Goal: Communication & Community: Answer question/provide support

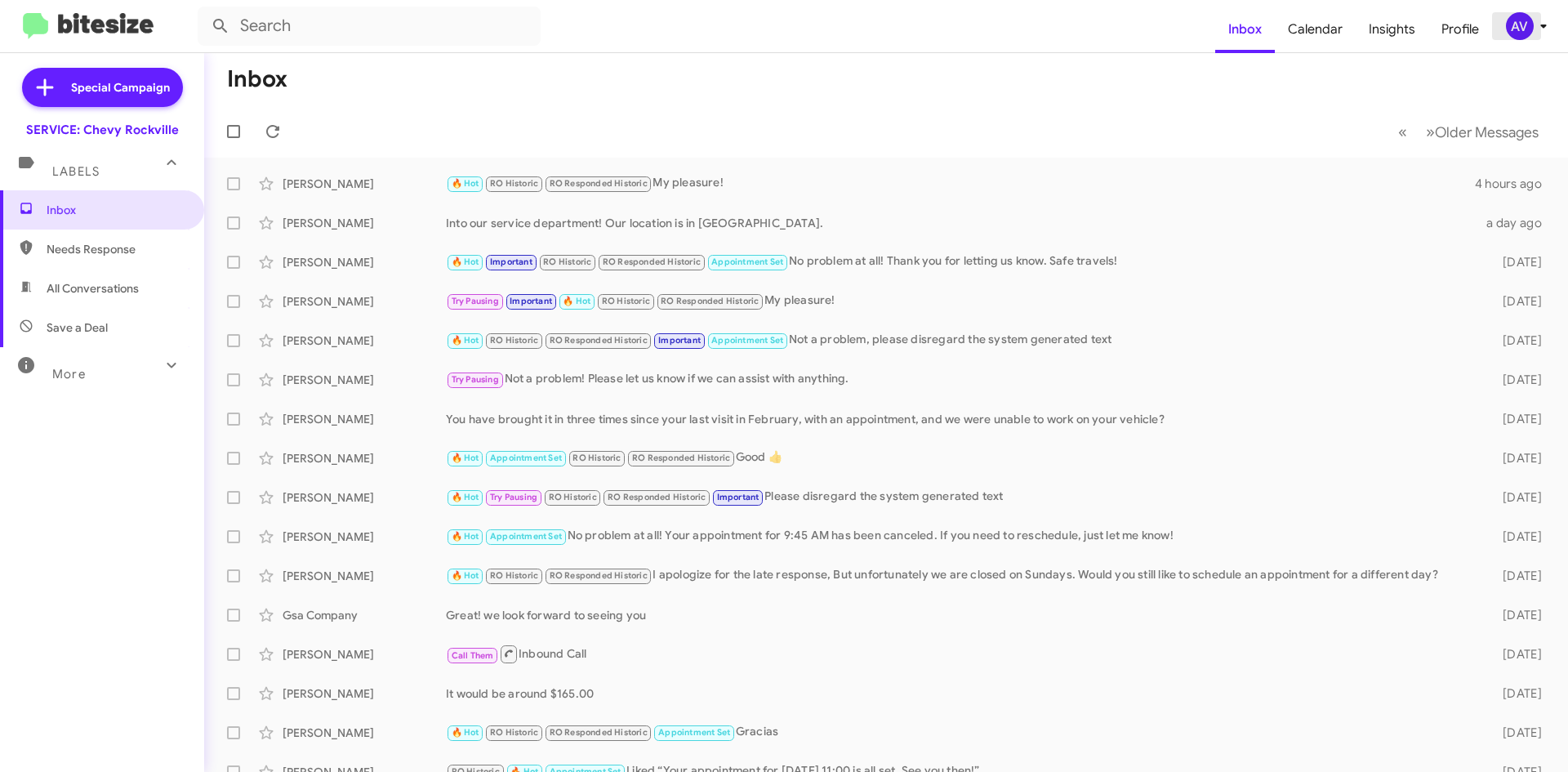
click at [1533, 29] on icon at bounding box center [1543, 26] width 20 height 20
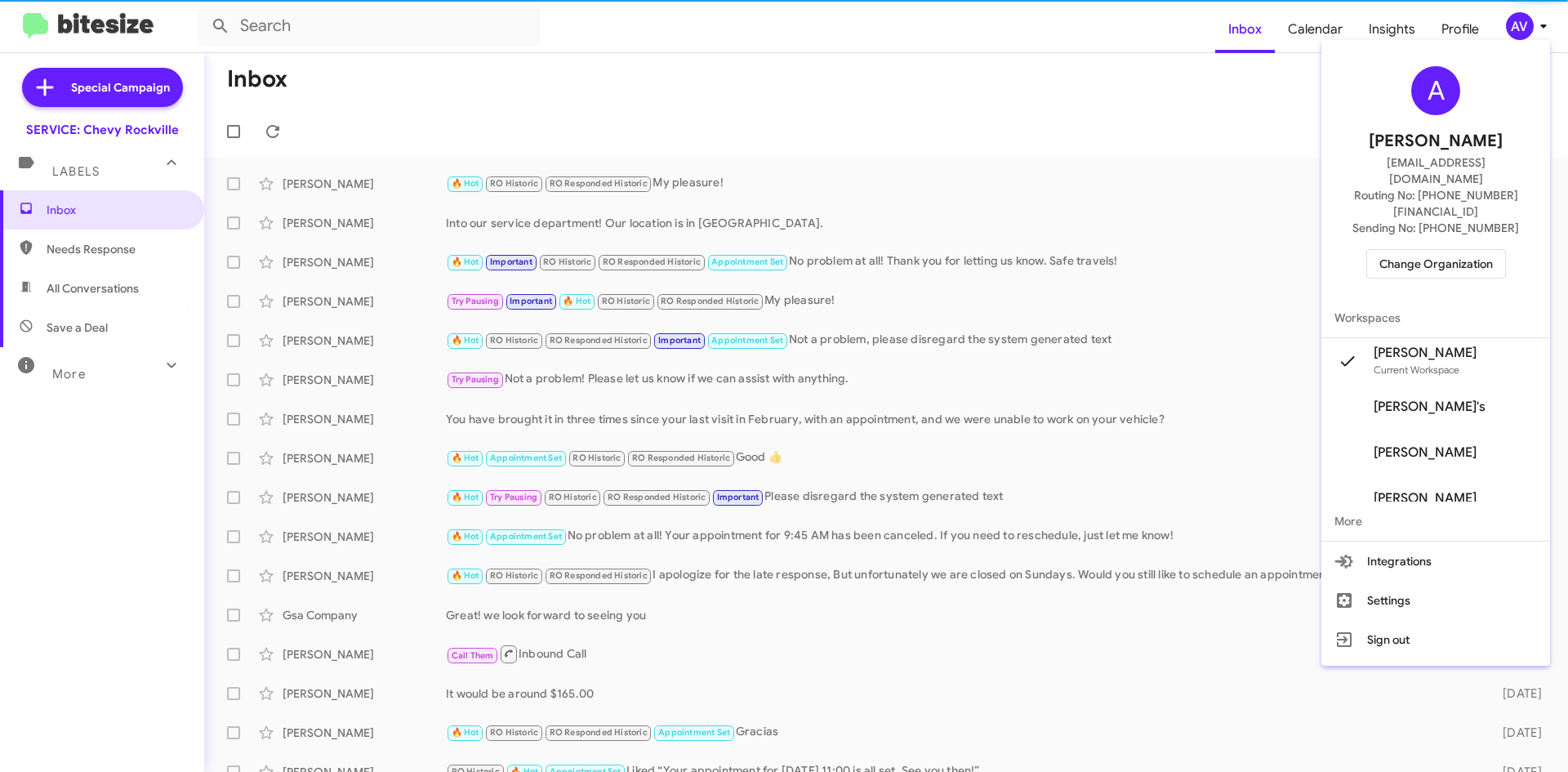
click at [1414, 250] on span "Change Organization" at bounding box center [1435, 264] width 114 height 28
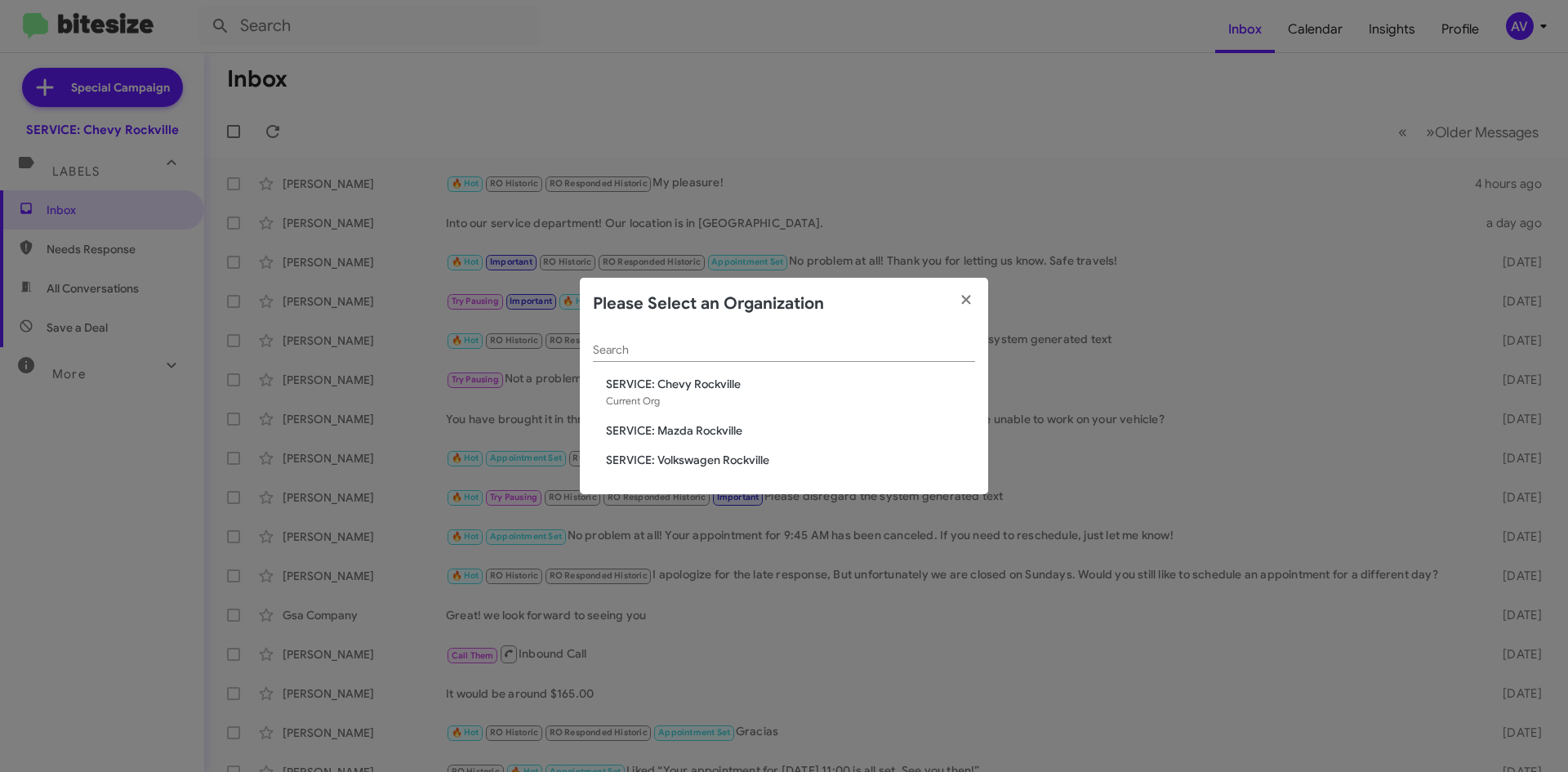
click at [706, 420] on div "Search SERVICE: Chevy Rockville Current Org SERVICE: Mazda Rockville SERVICE: V…" at bounding box center [784, 412] width 408 height 165
click at [749, 431] on span "SERVICE: Mazda Rockville" at bounding box center [791, 430] width 369 height 16
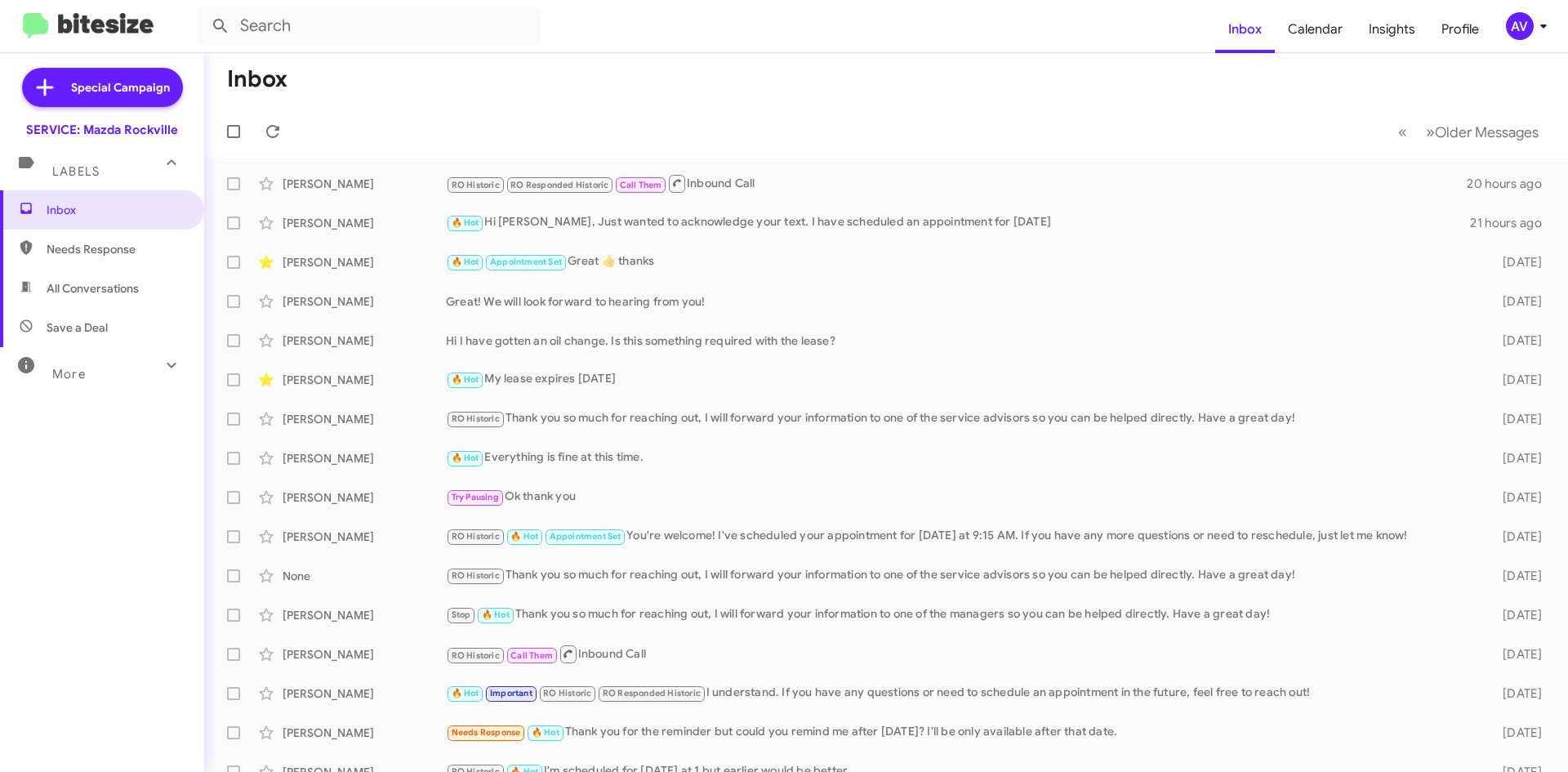
click at [1519, 28] on div "AV" at bounding box center [1519, 26] width 28 height 28
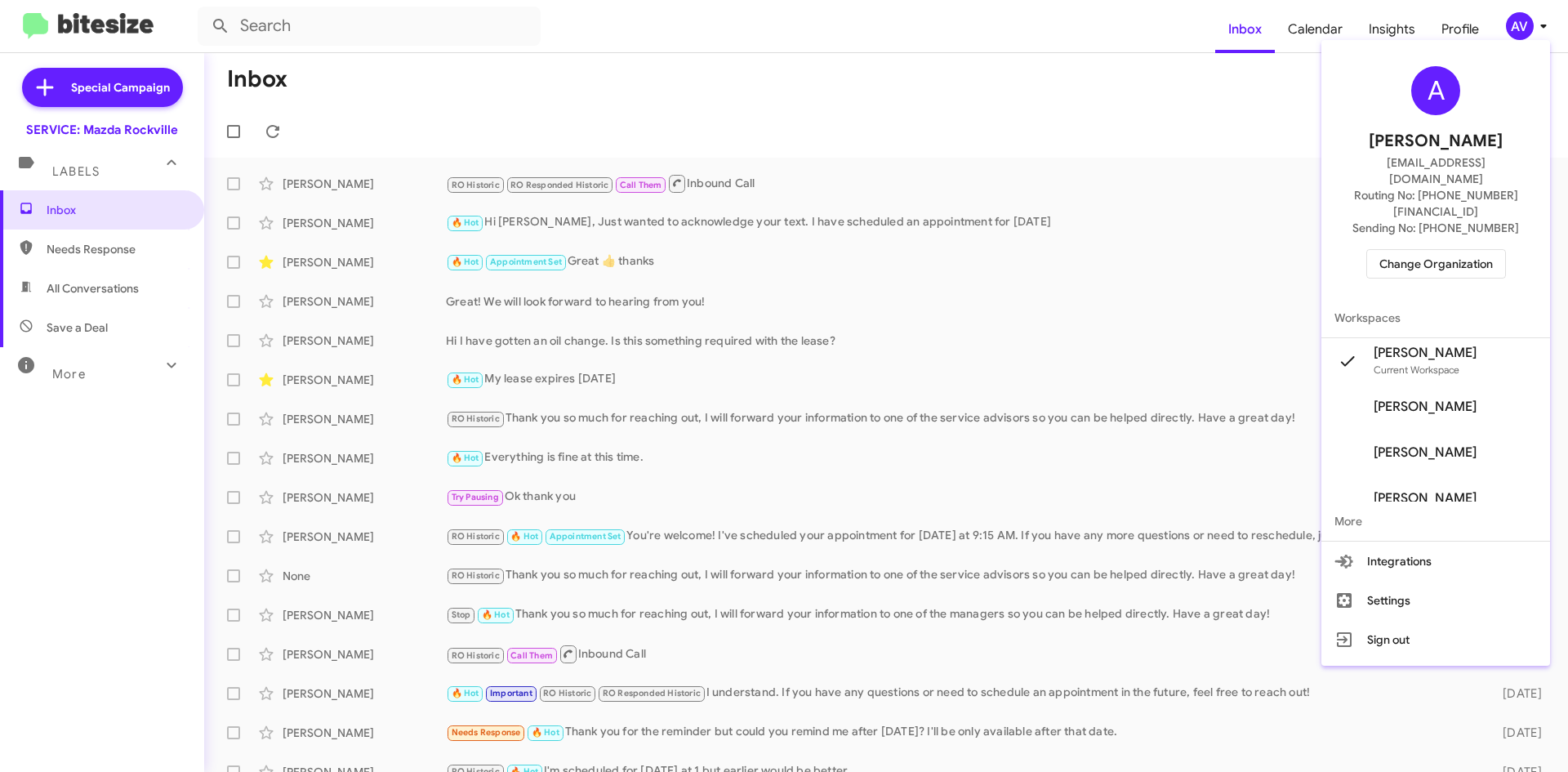
click at [1491, 250] on span "Change Organization" at bounding box center [1435, 264] width 114 height 28
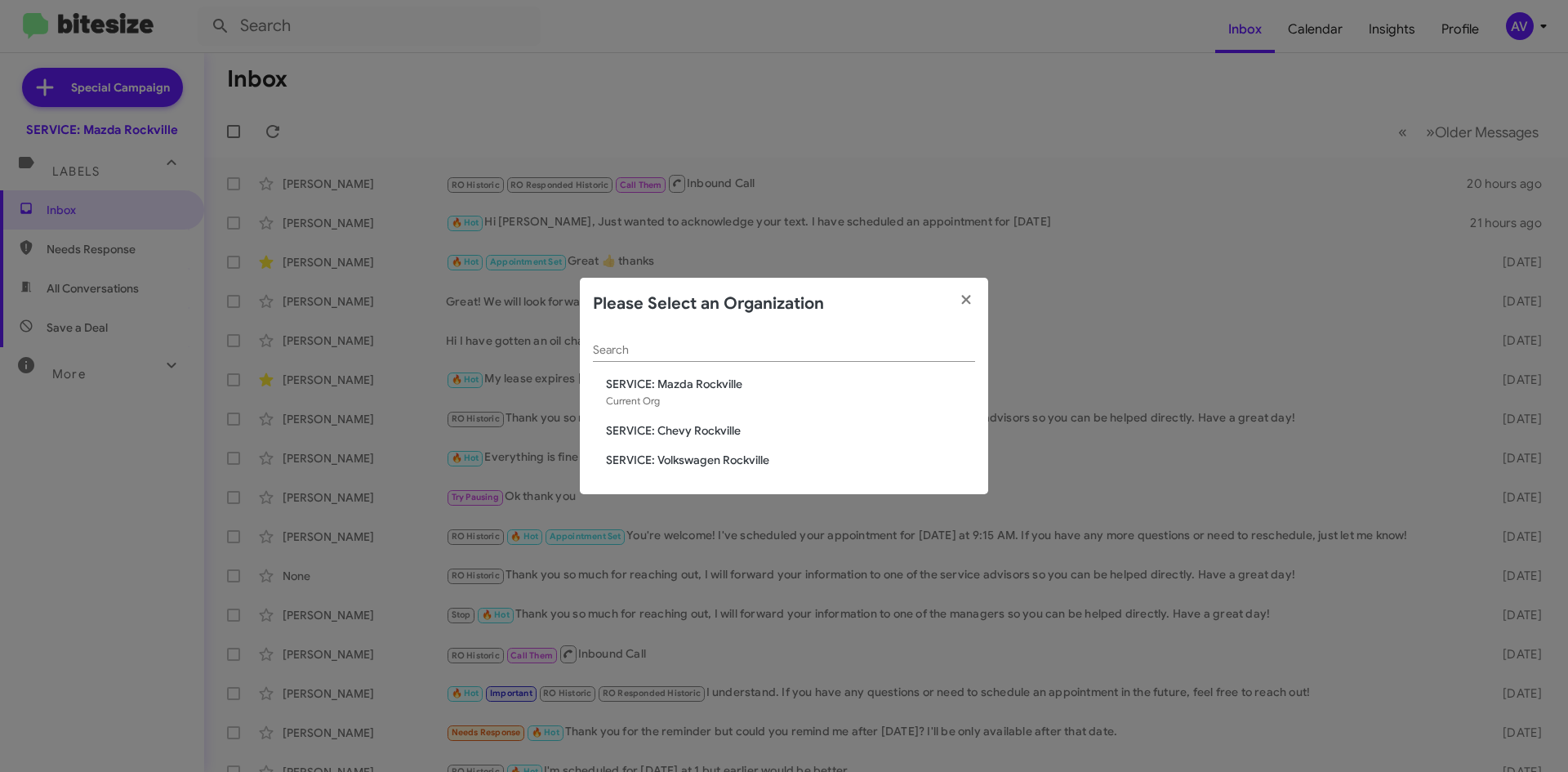
click at [758, 456] on span "SERVICE: Volkswagen Rockville" at bounding box center [791, 460] width 369 height 16
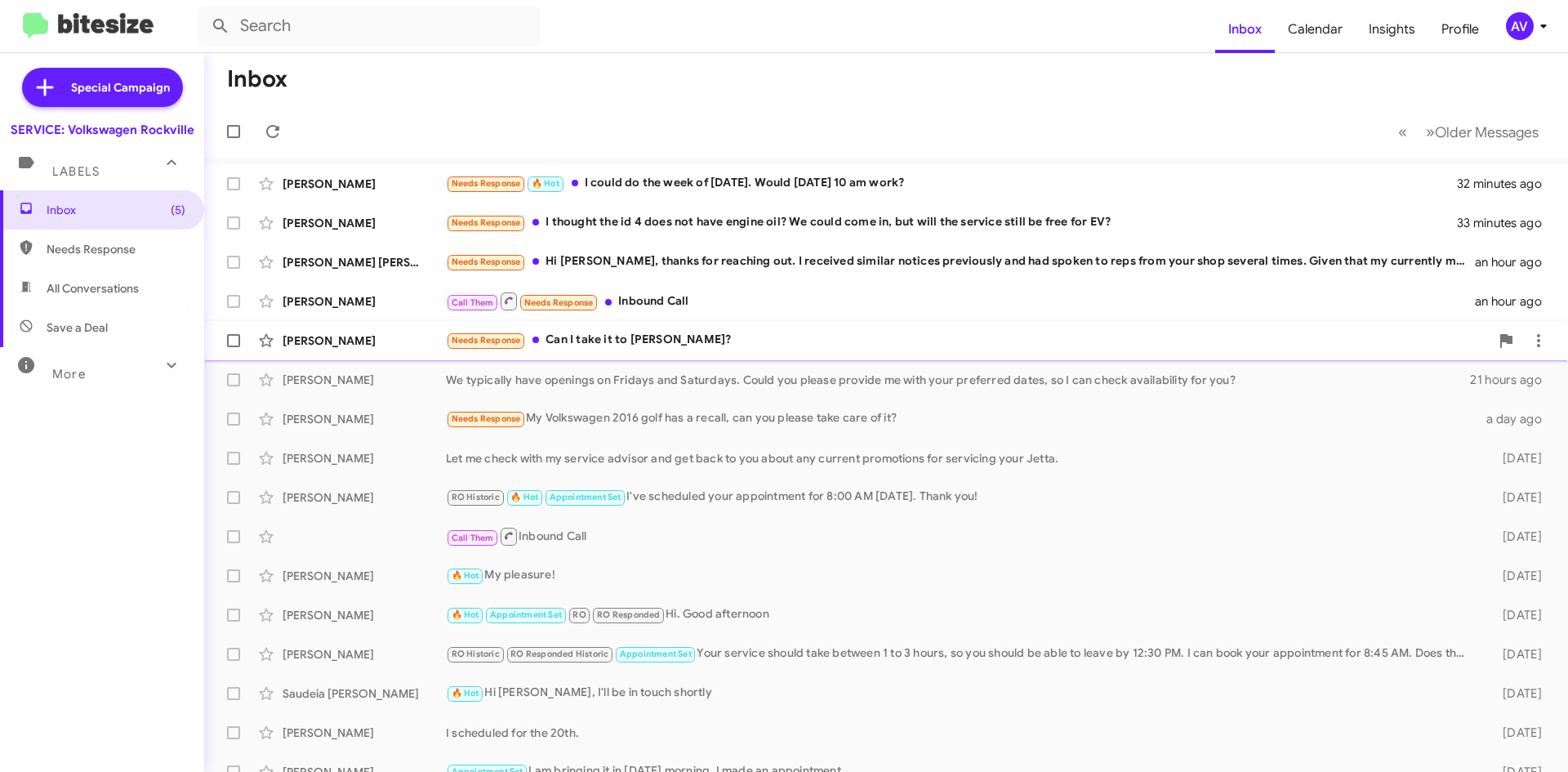
click at [834, 337] on div "Needs Response Can I take it to Frederick?" at bounding box center [967, 340] width 1044 height 19
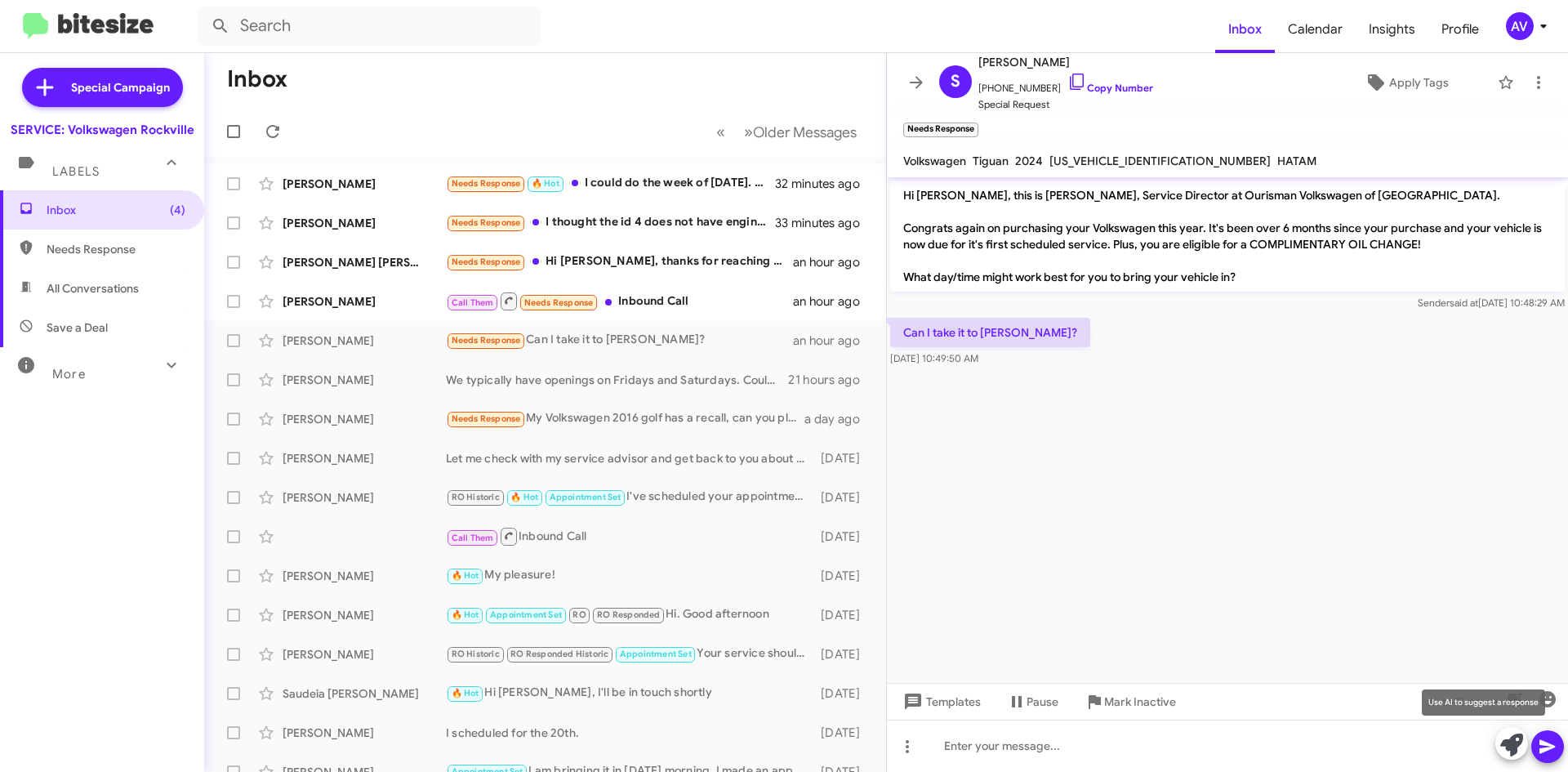
click at [1503, 739] on icon at bounding box center [1512, 745] width 23 height 23
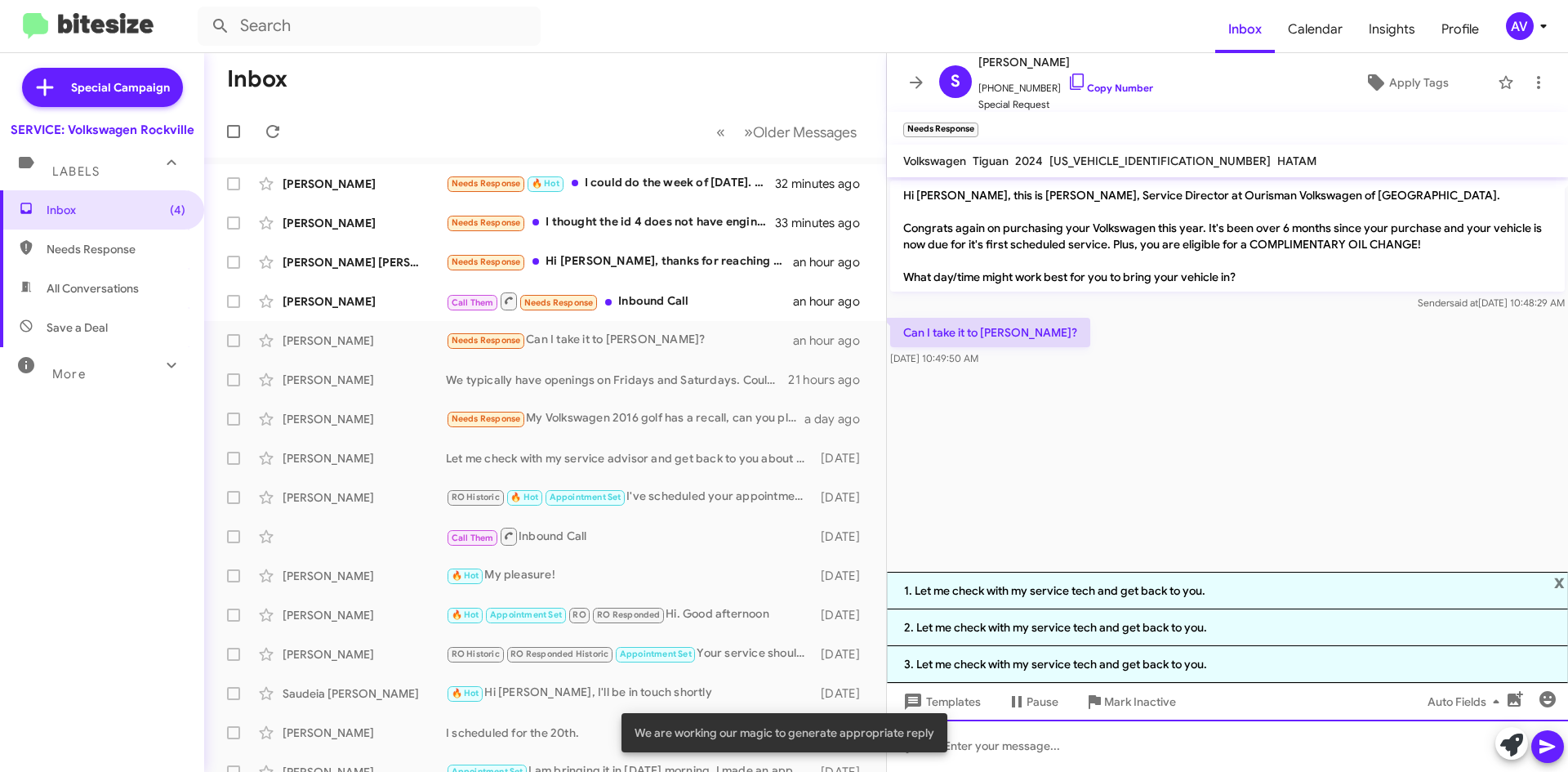
click at [1097, 749] on div at bounding box center [1227, 745] width 681 height 52
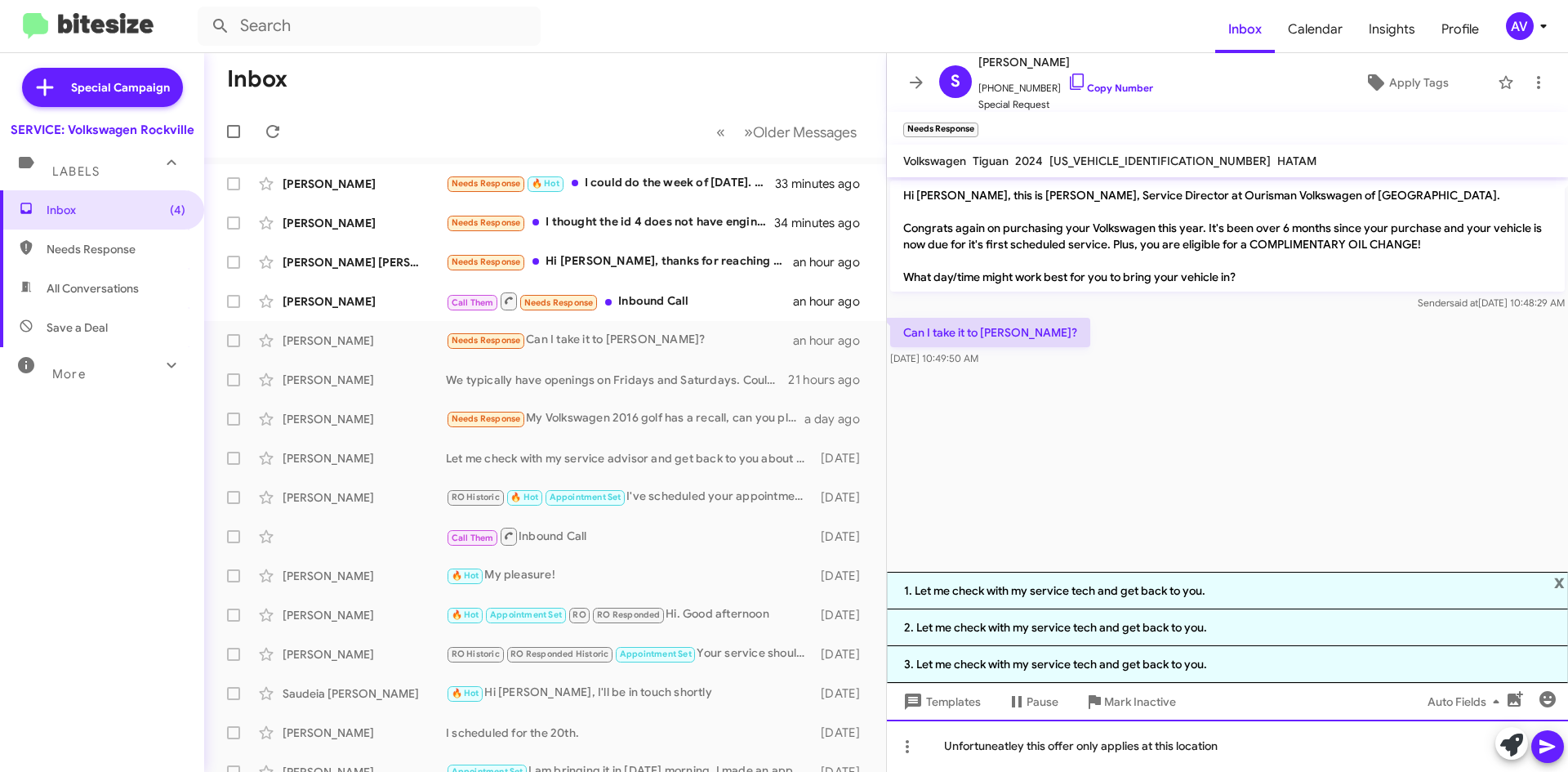
click at [968, 746] on div "Unfortuneatley this offer only applies at this location" at bounding box center [1227, 745] width 681 height 52
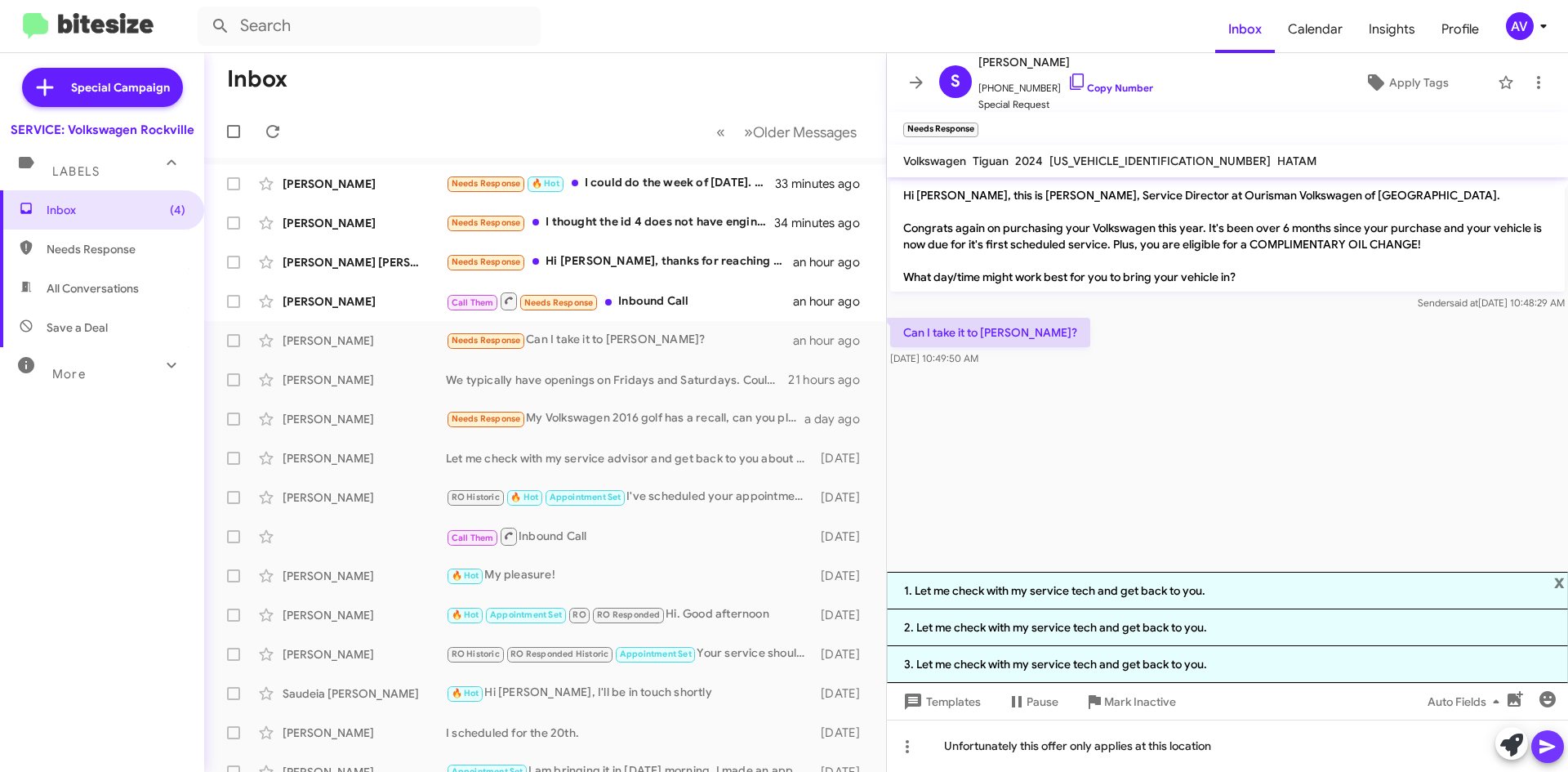
click at [1547, 751] on icon at bounding box center [1547, 747] width 20 height 20
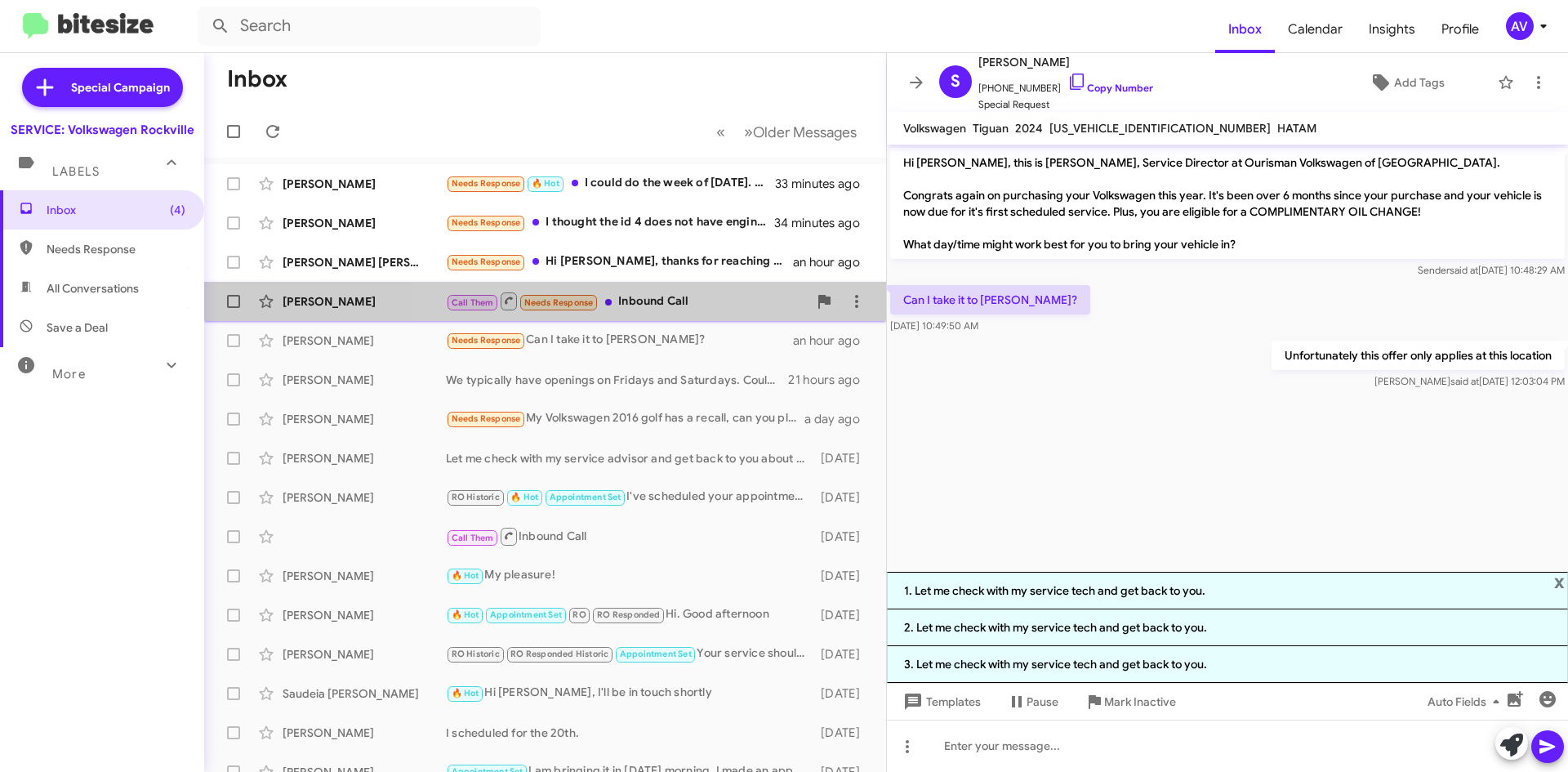
click at [647, 306] on div "Call Them Needs Response Inbound Call" at bounding box center [626, 300] width 361 height 21
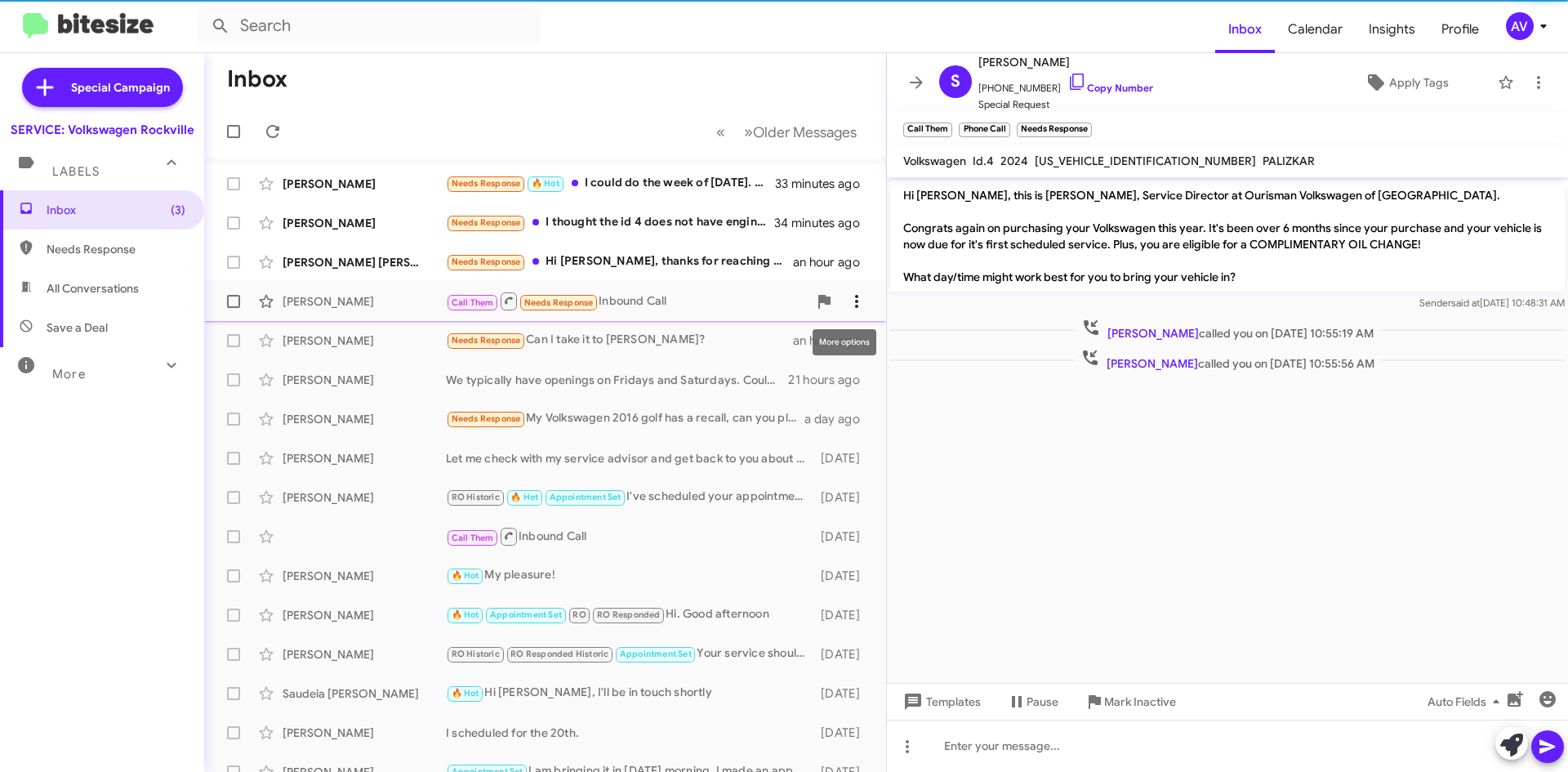
click at [851, 305] on icon at bounding box center [856, 301] width 20 height 20
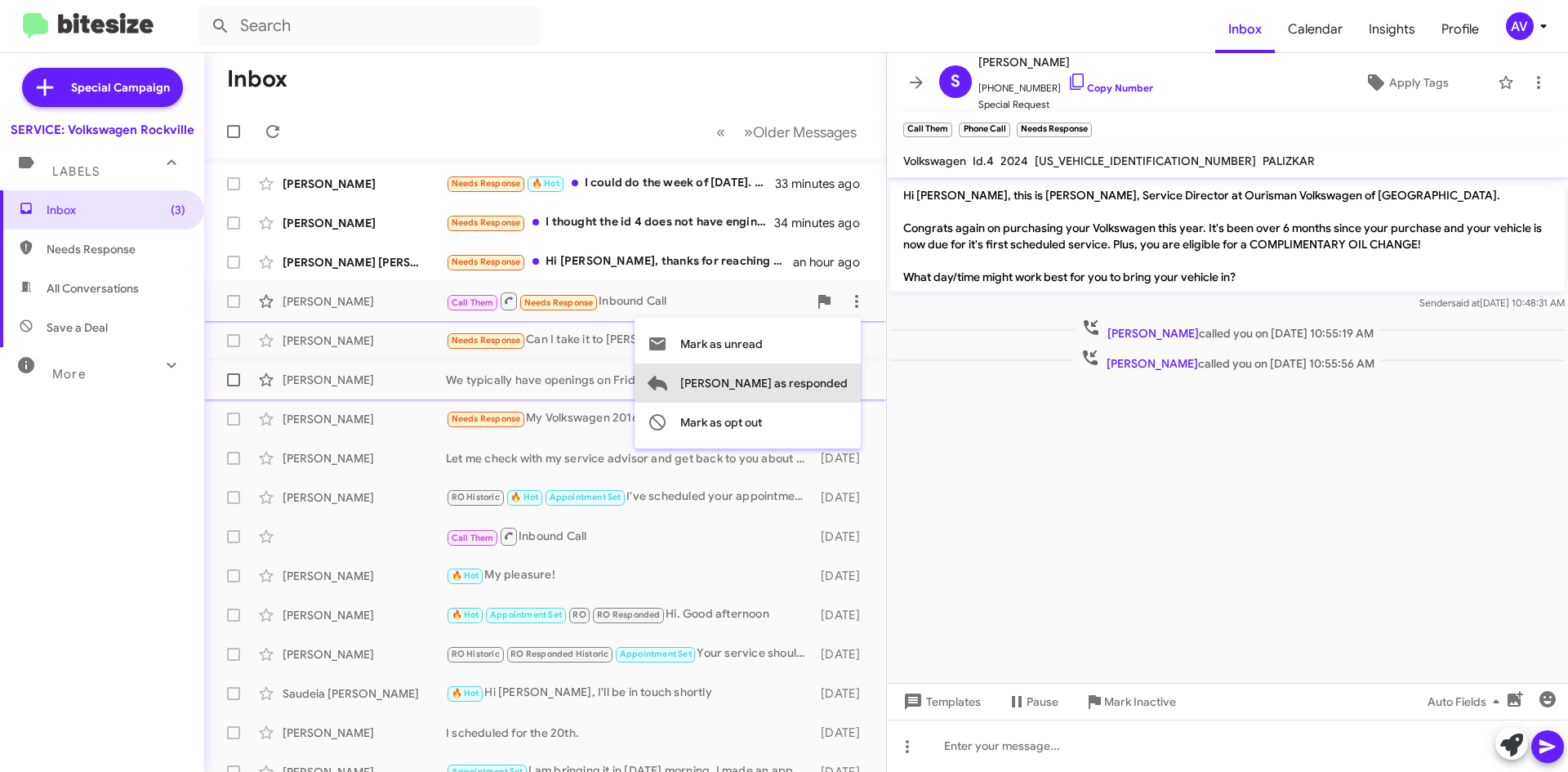
click at [823, 378] on span "Mark as responded" at bounding box center [764, 383] width 168 height 39
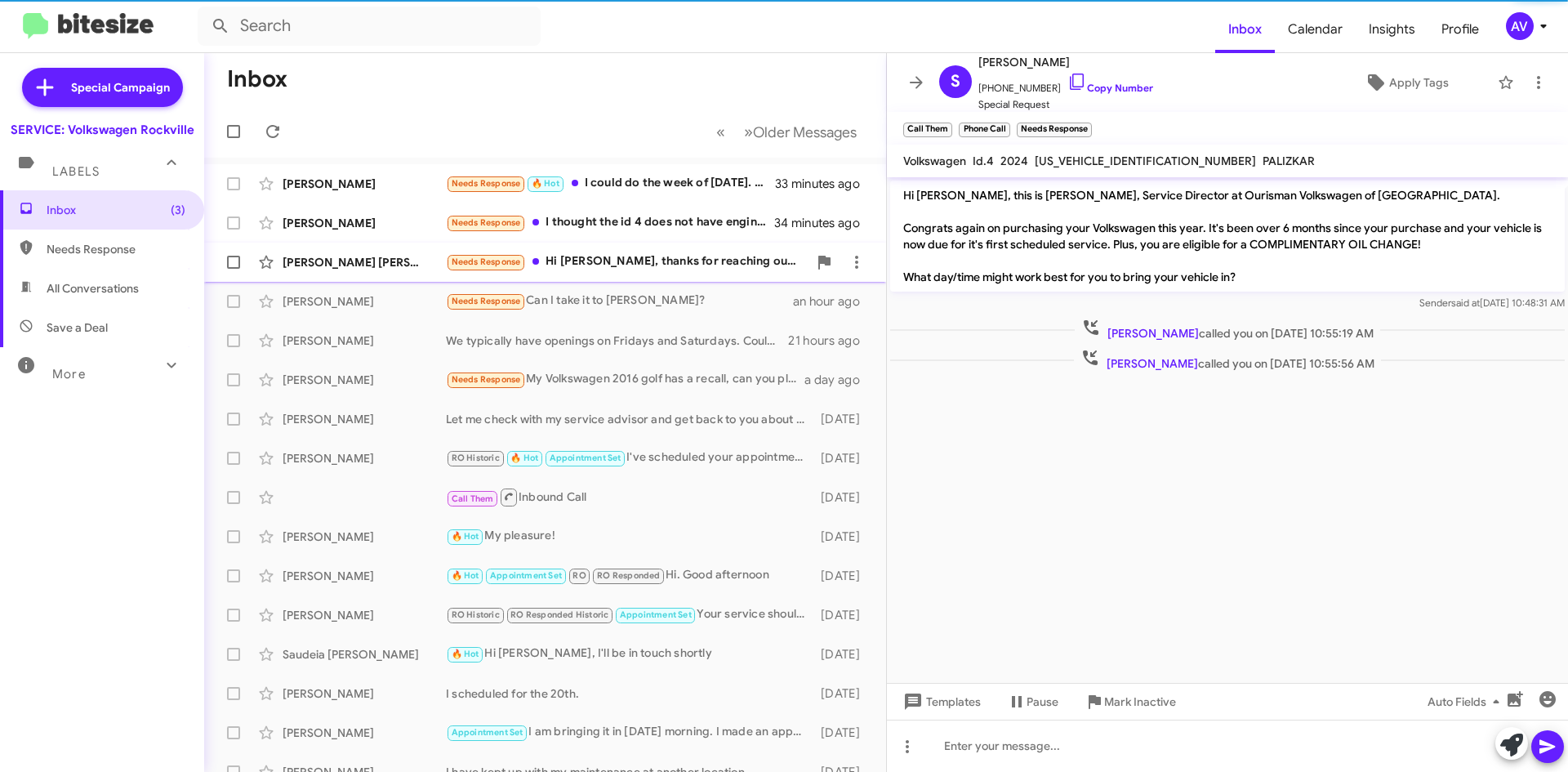
click at [671, 252] on div "Jonathan Chan Lugay Needs Response Hi Keith, thanks for reaching out. I receive…" at bounding box center [544, 262] width 655 height 32
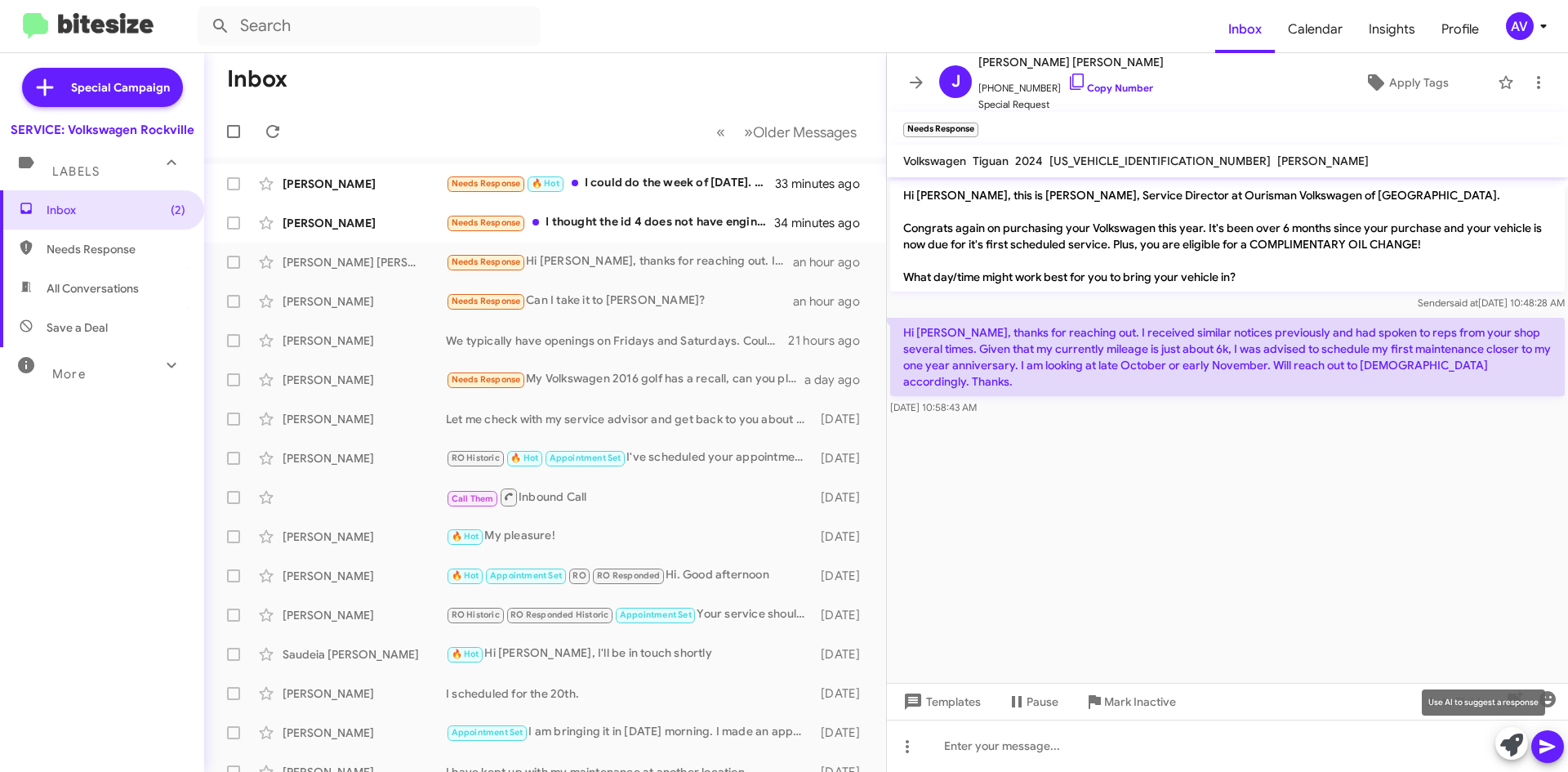
click at [1506, 745] on icon at bounding box center [1512, 745] width 23 height 23
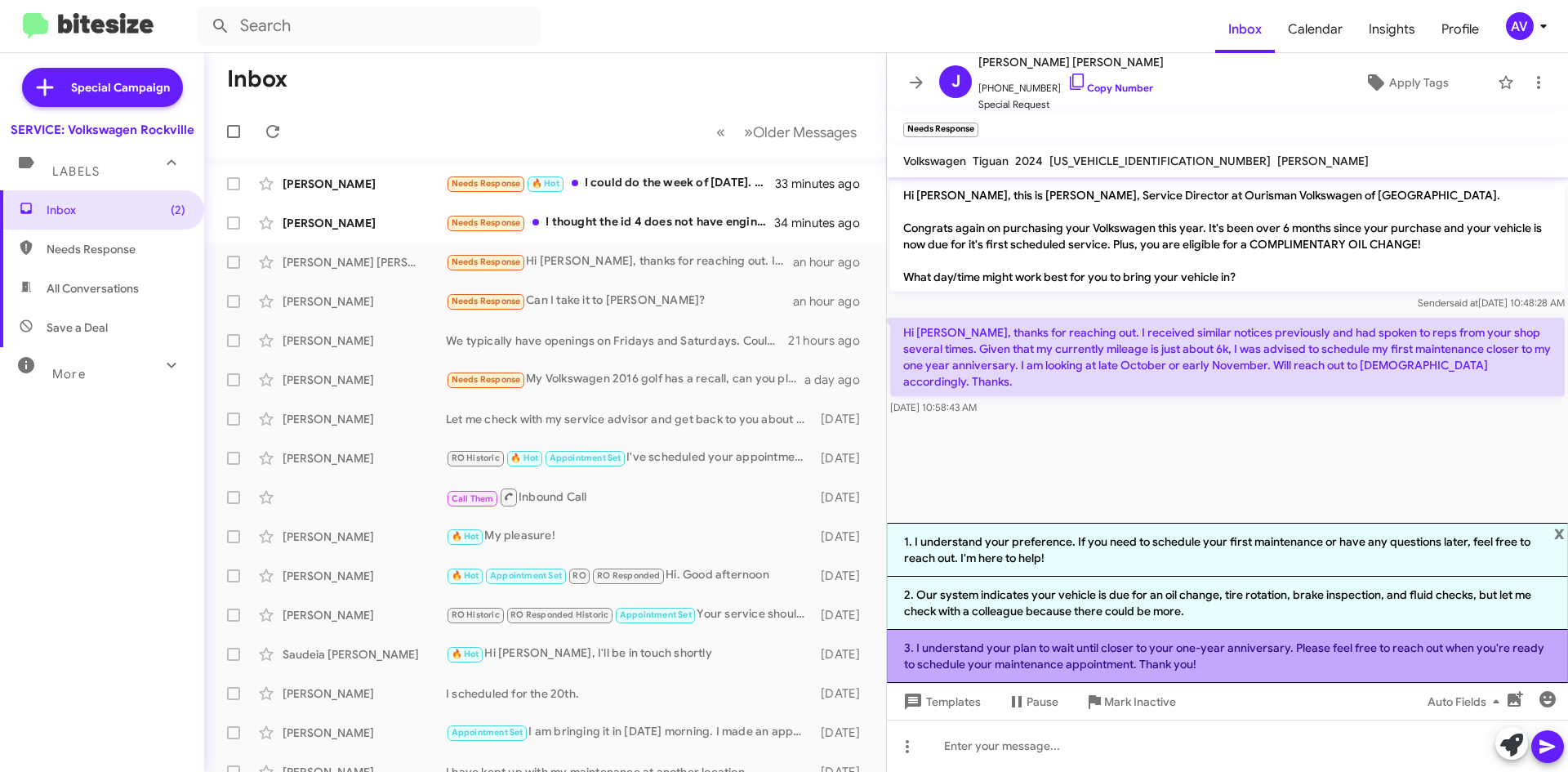
click at [1025, 668] on li "3. I understand your plan to wait until closer to your one-year anniversary. Pl…" at bounding box center [1227, 655] width 681 height 53
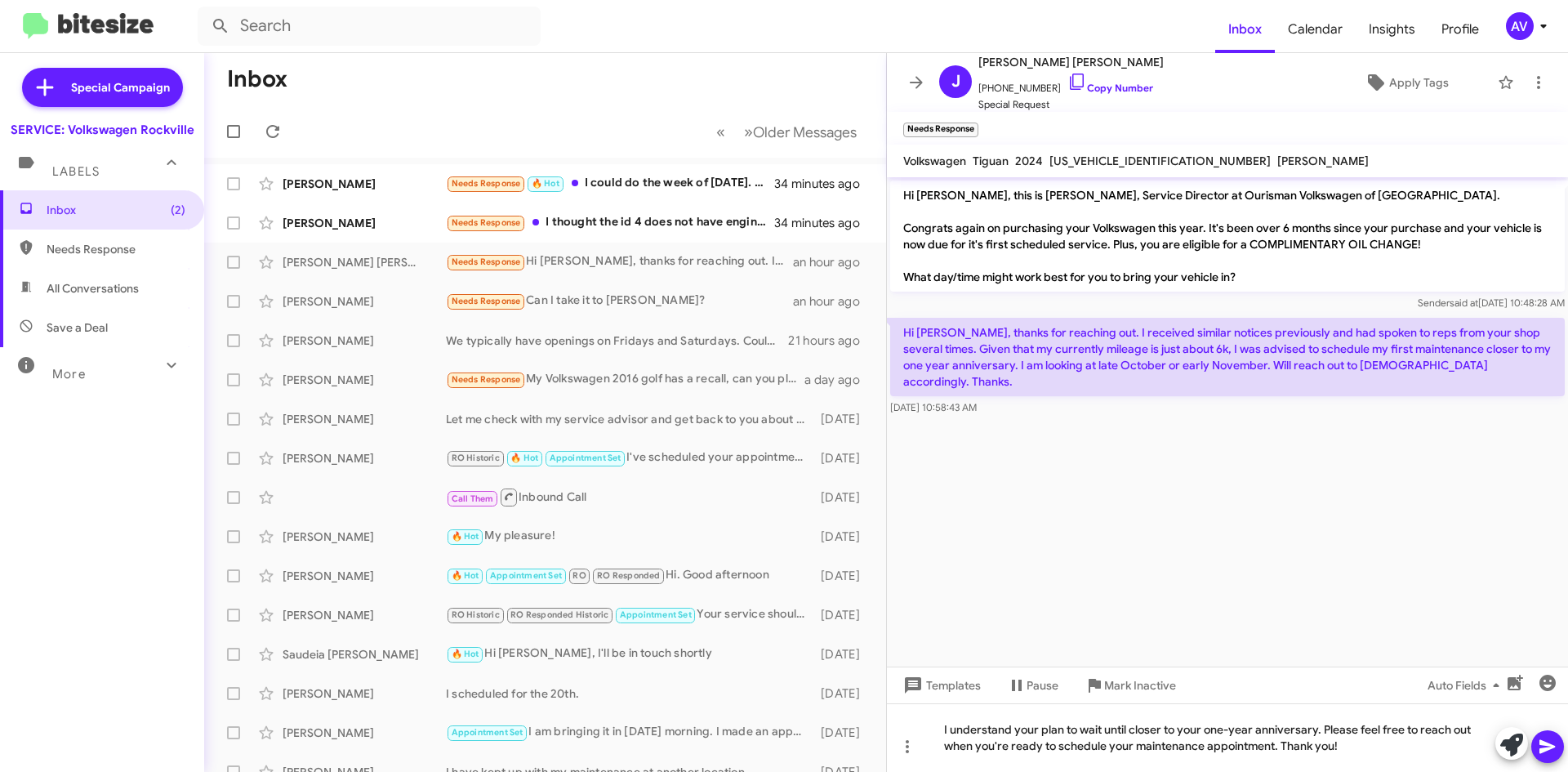
drag, startPoint x: 1552, startPoint y: 745, endPoint x: 1340, endPoint y: 550, distance: 288.0
click at [1340, 550] on div "Hi Jonathan, this is Keith Jones, Service Director at Ourisman Volkswagen of Ro…" at bounding box center [1227, 474] width 681 height 594
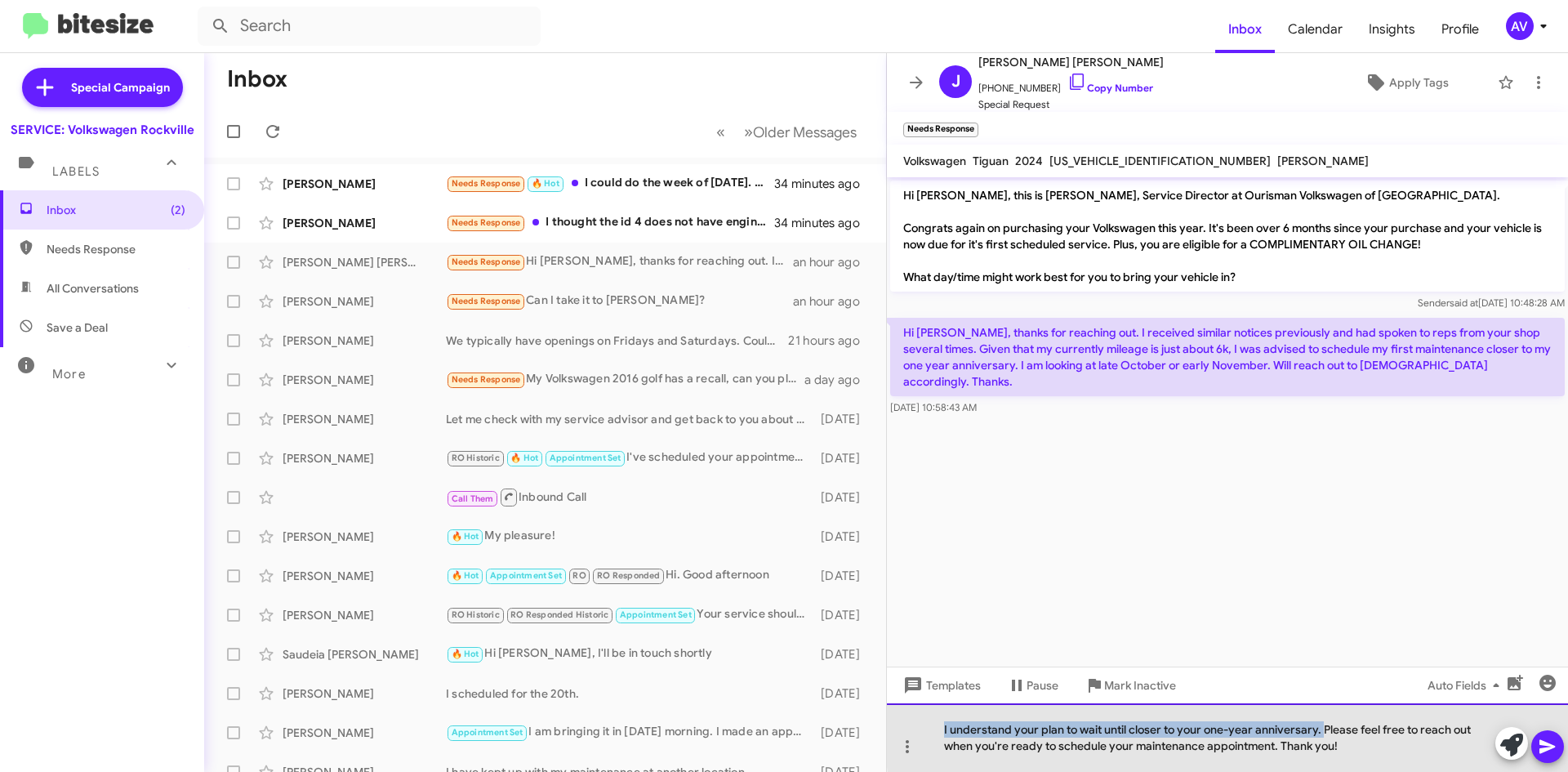
drag, startPoint x: 1323, startPoint y: 730, endPoint x: 915, endPoint y: 720, distance: 408.1
click at [915, 720] on div "I understand your plan to wait until closer to your one-year anniversary. Pleas…" at bounding box center [1227, 737] width 681 height 69
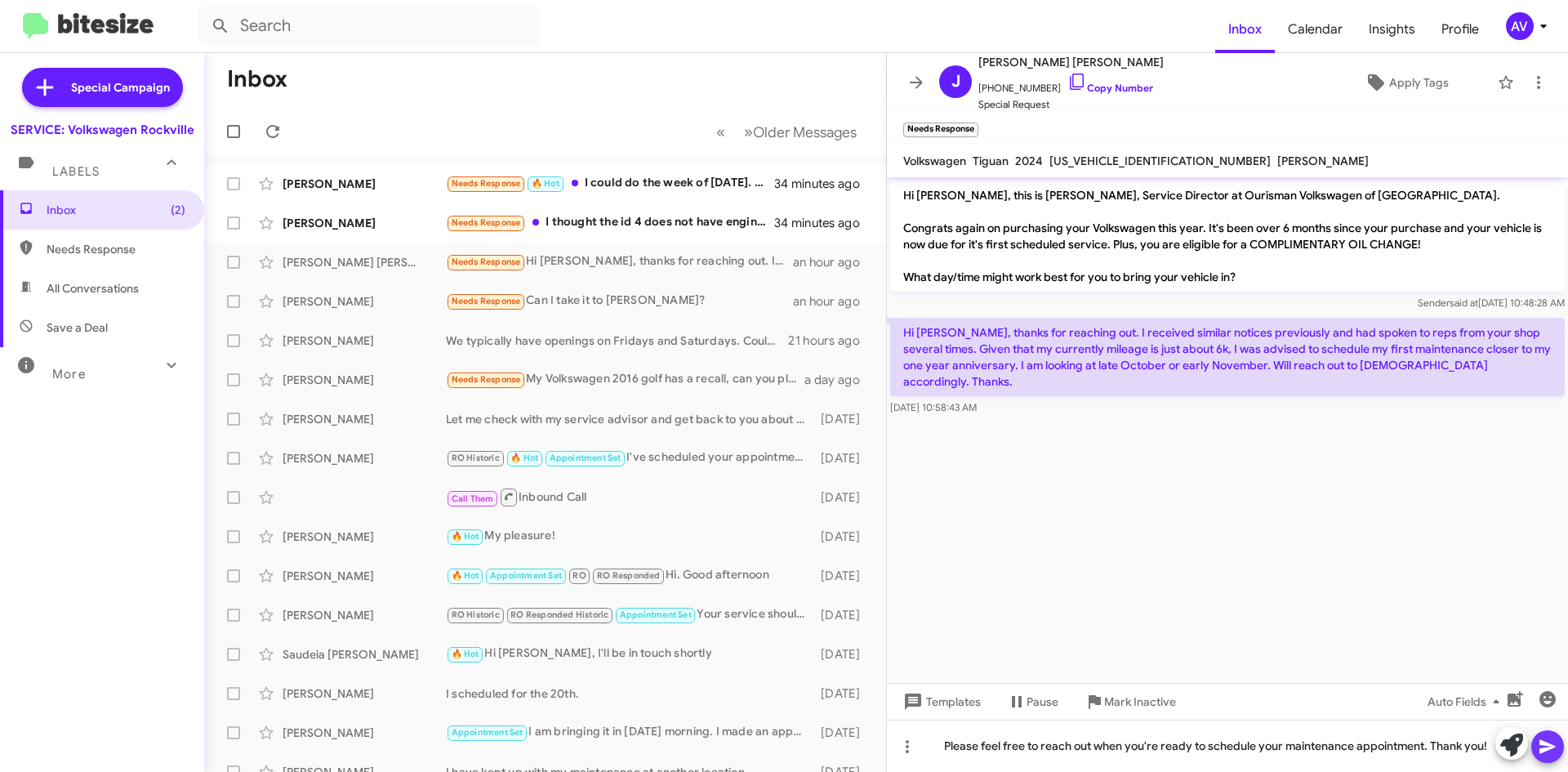
click at [1533, 755] on button at bounding box center [1547, 746] width 32 height 32
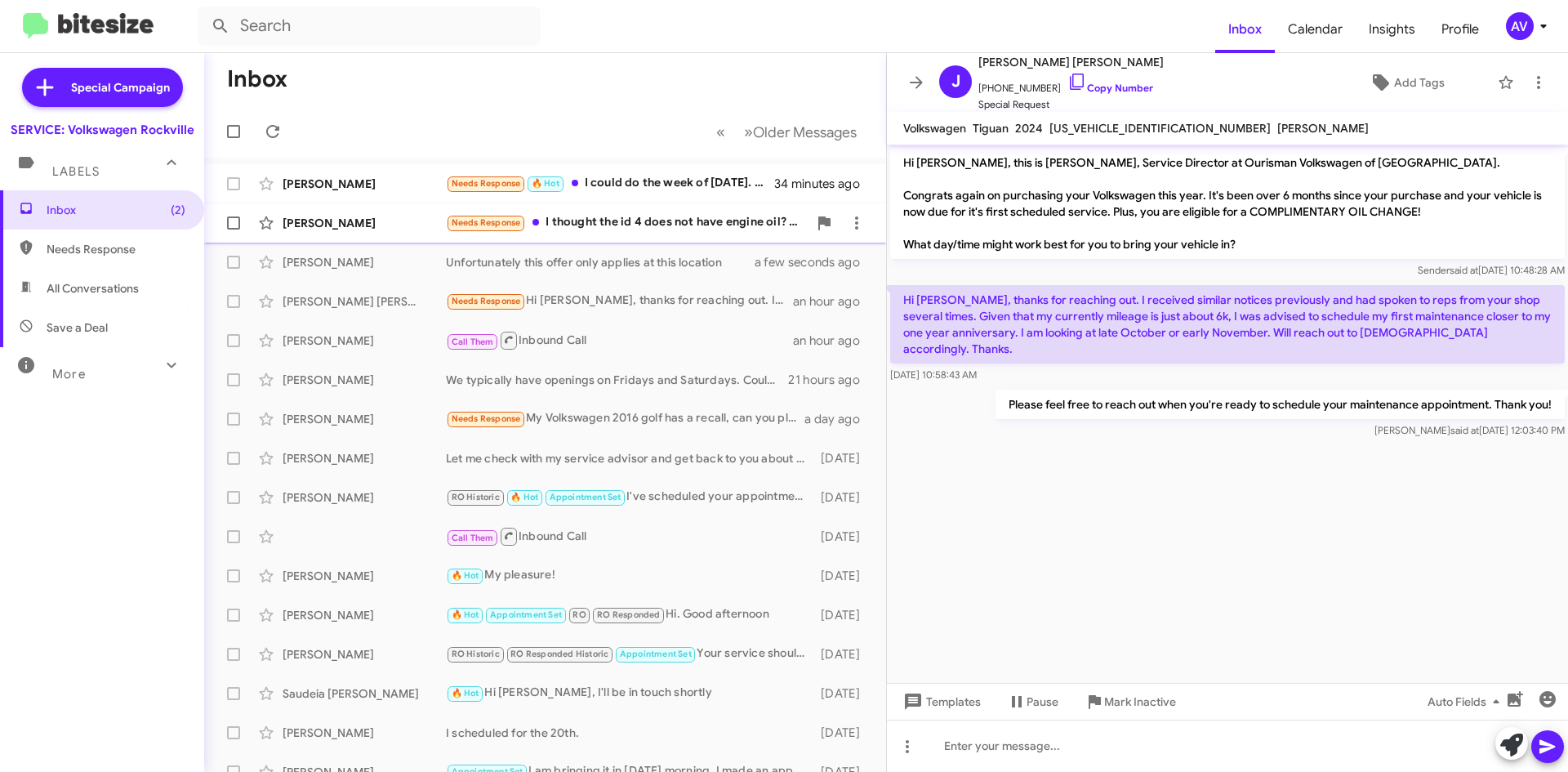
click at [583, 222] on div "Needs Response I thought the id 4 does not have engine oil? We could come in, b…" at bounding box center [626, 222] width 361 height 19
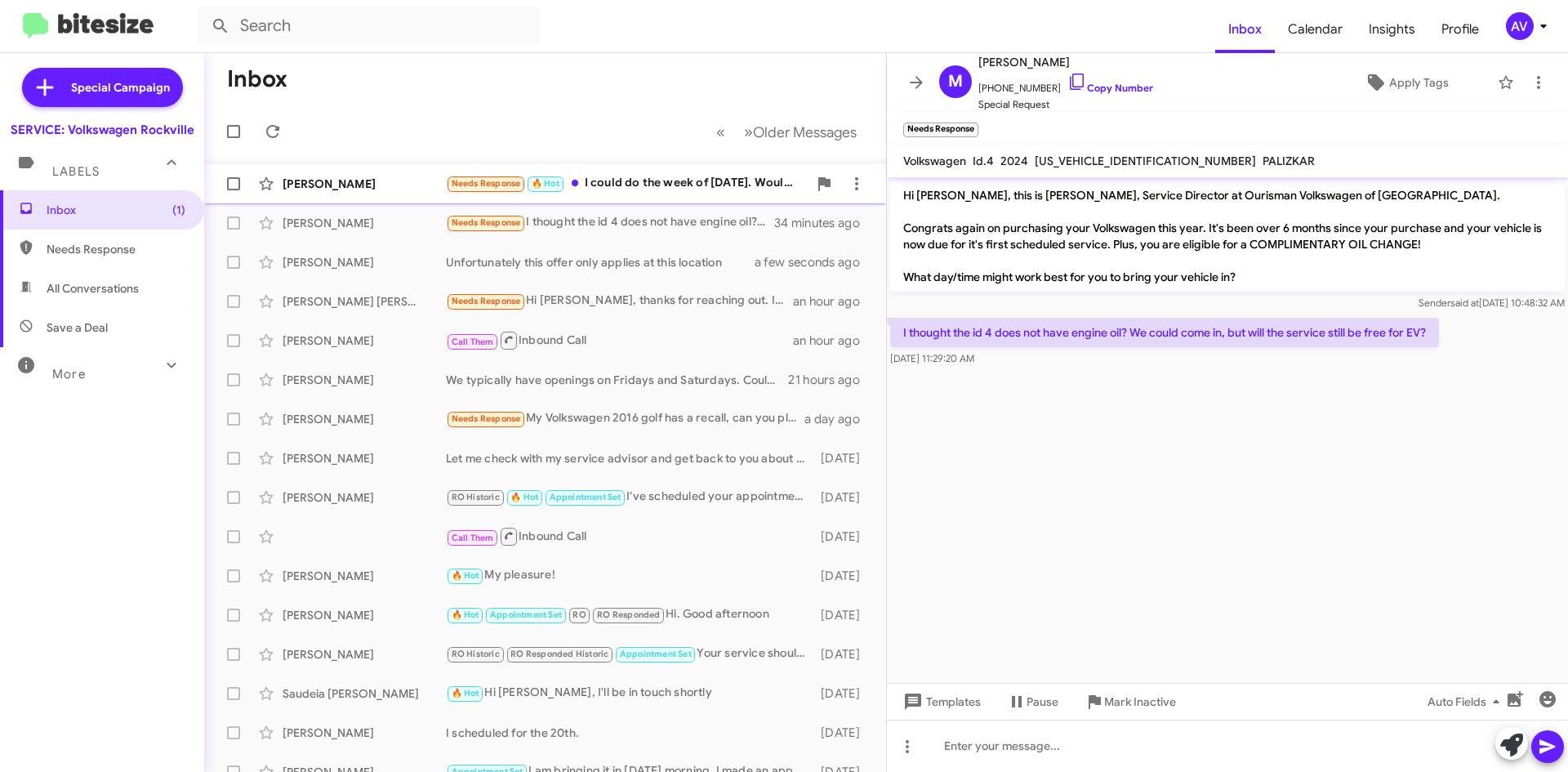
click at [695, 190] on div "Needs Response 🔥 Hot I could do the week of Nov 24. Would Nov 26 at 10 am work?" at bounding box center [626, 183] width 361 height 19
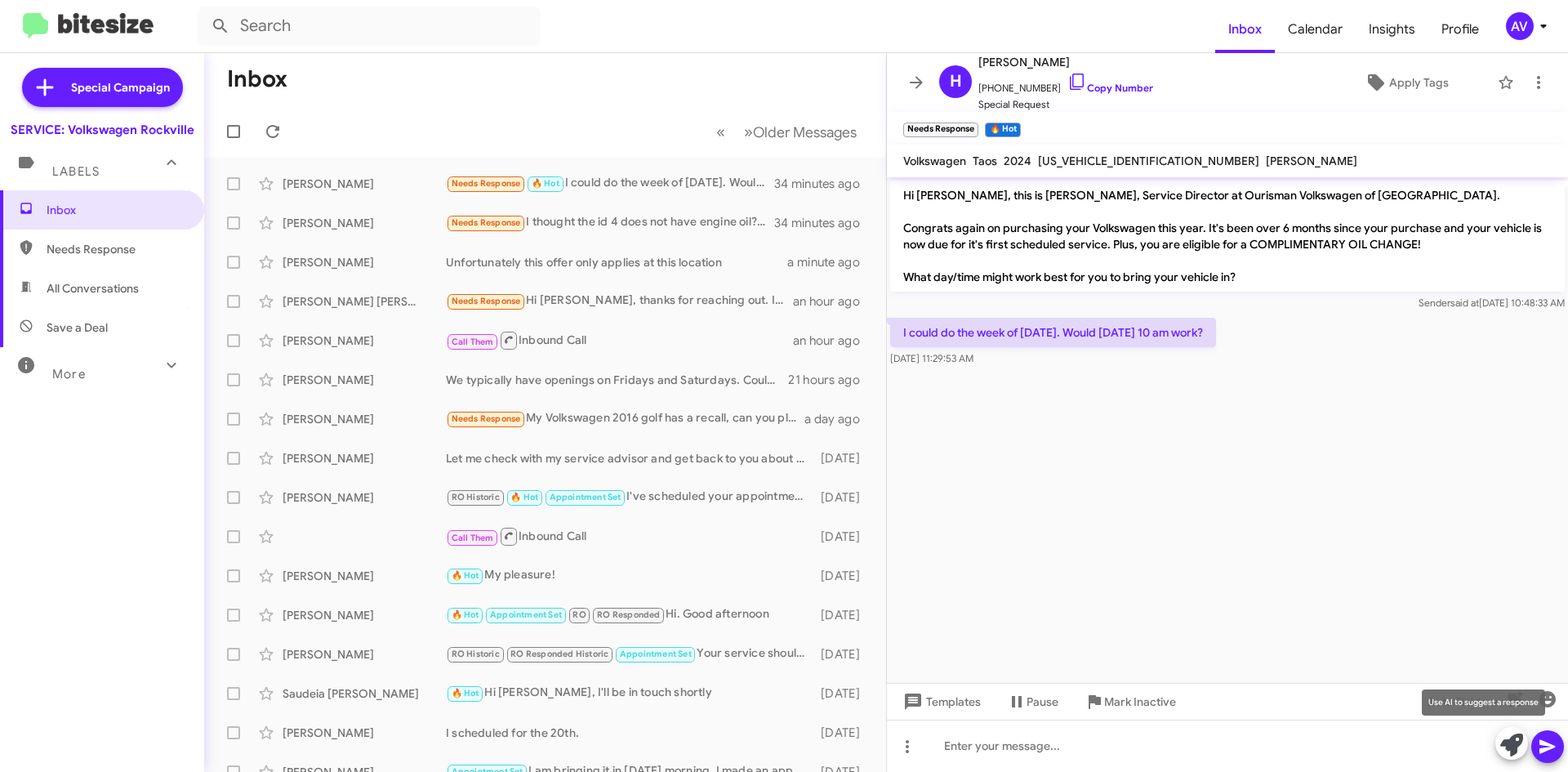
click at [1498, 750] on button at bounding box center [1512, 743] width 32 height 32
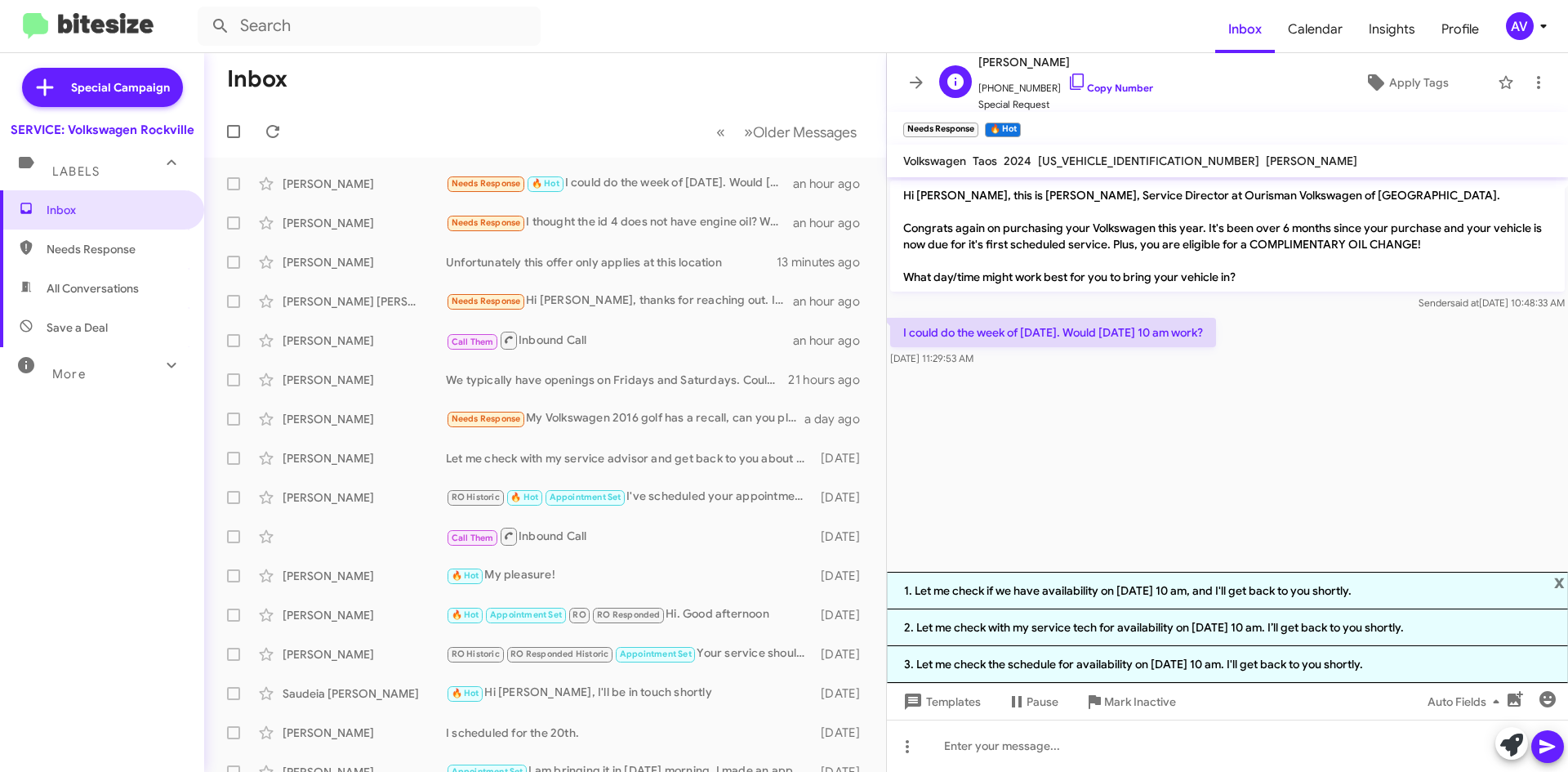
drag, startPoint x: 1065, startPoint y: 78, endPoint x: 1035, endPoint y: 78, distance: 30.0
click at [1067, 78] on icon at bounding box center [1077, 82] width 20 height 20
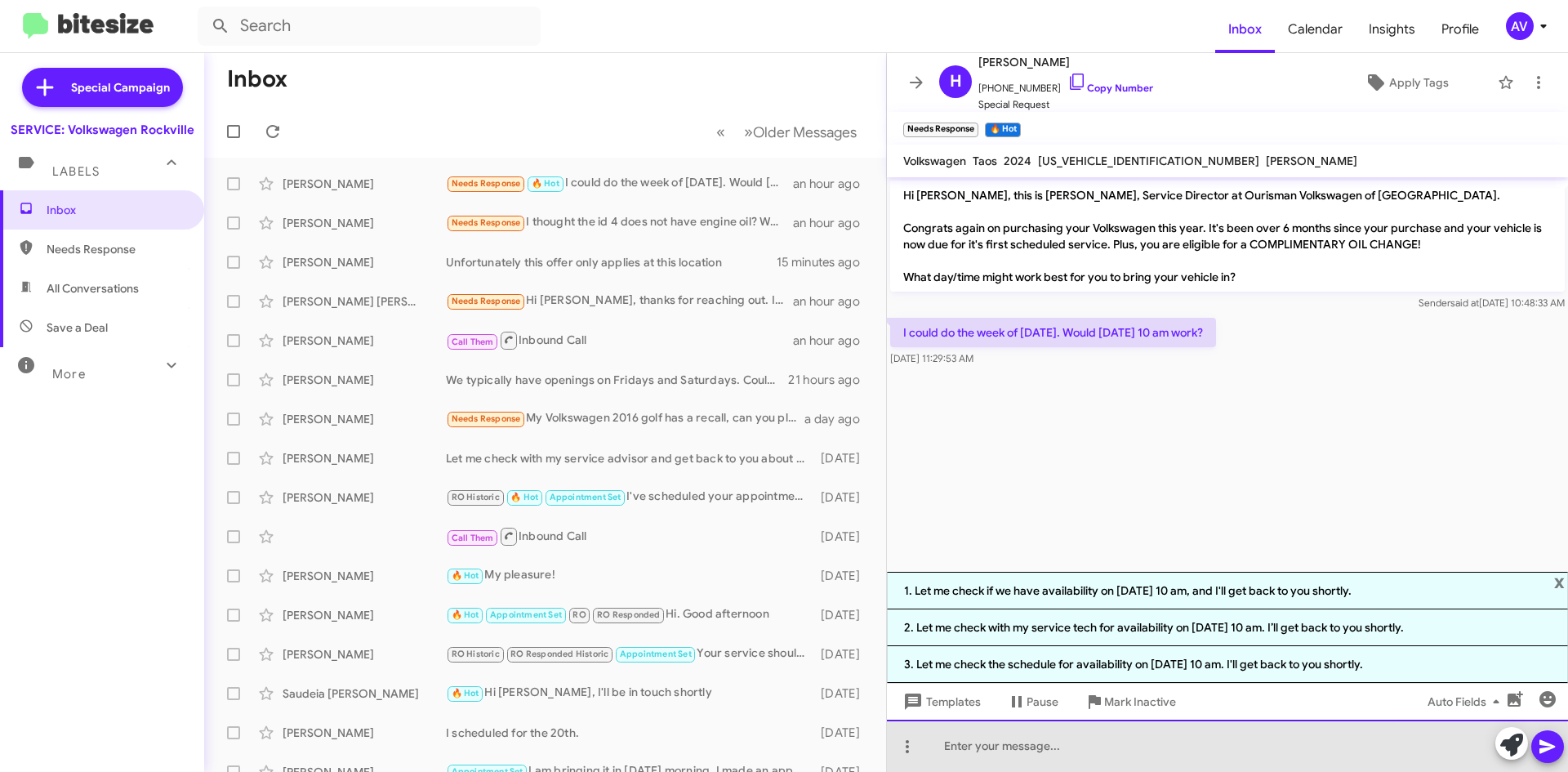
click at [964, 757] on div at bounding box center [1227, 745] width 681 height 52
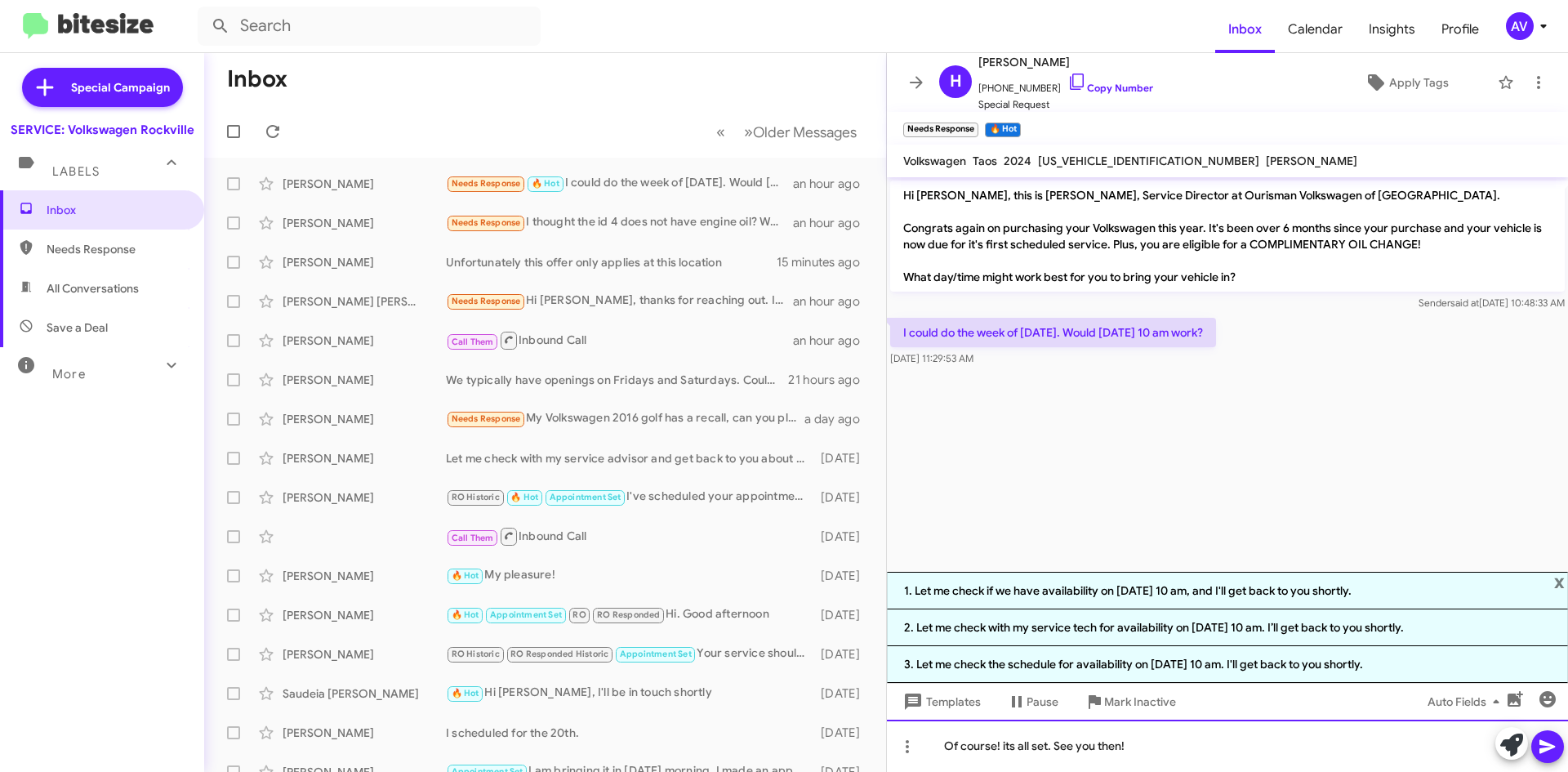
click at [1013, 757] on div "Of course! its all set. See you then!" at bounding box center [1227, 745] width 681 height 52
click at [1009, 752] on div "Of course! its all set. See you then!" at bounding box center [1227, 745] width 681 height 52
click at [1261, 763] on div "Of course! it's all set. See you then!" at bounding box center [1227, 745] width 681 height 52
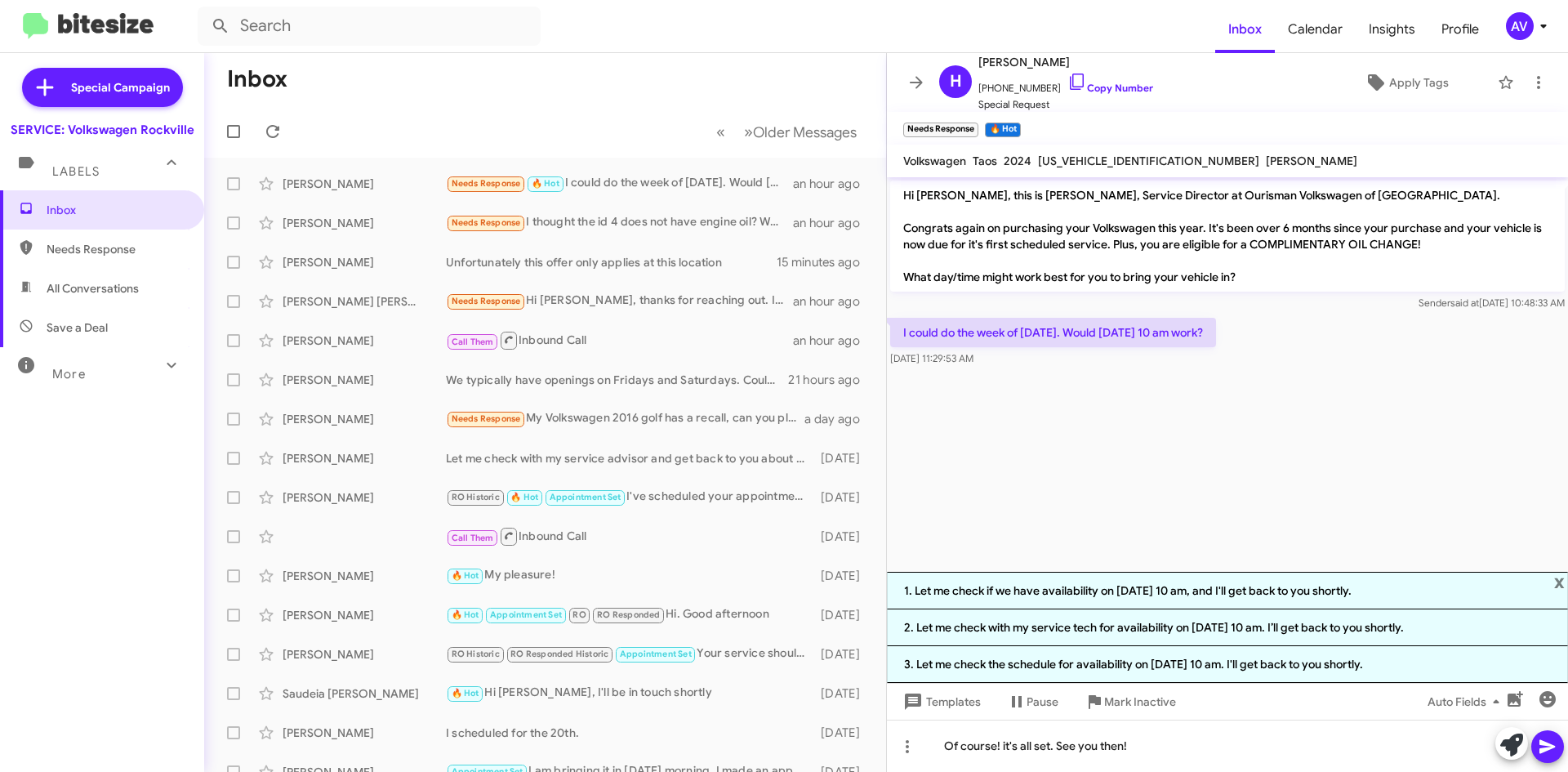
click at [1551, 755] on icon at bounding box center [1547, 747] width 20 height 20
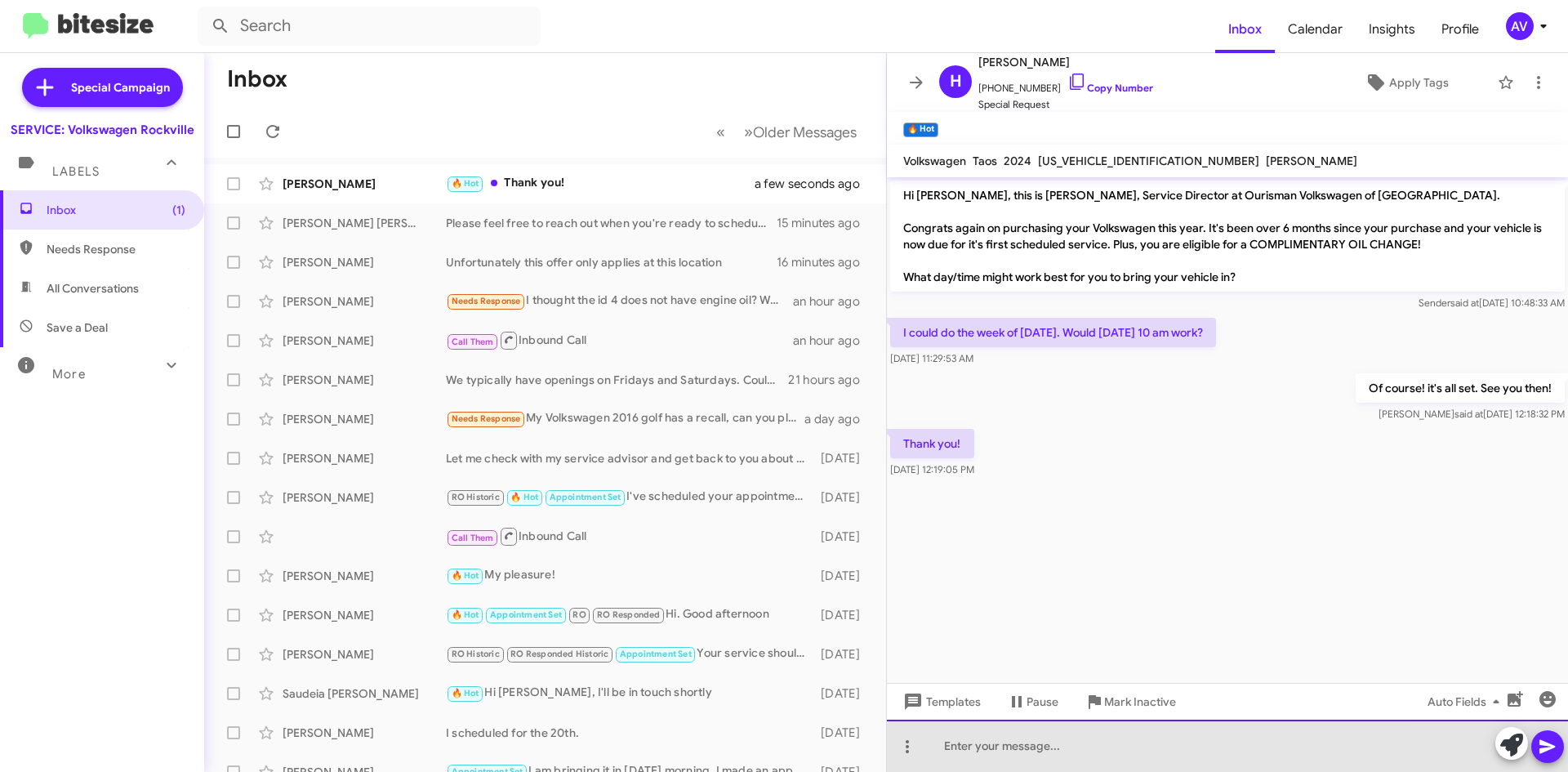
click at [972, 755] on div at bounding box center [1227, 745] width 681 height 52
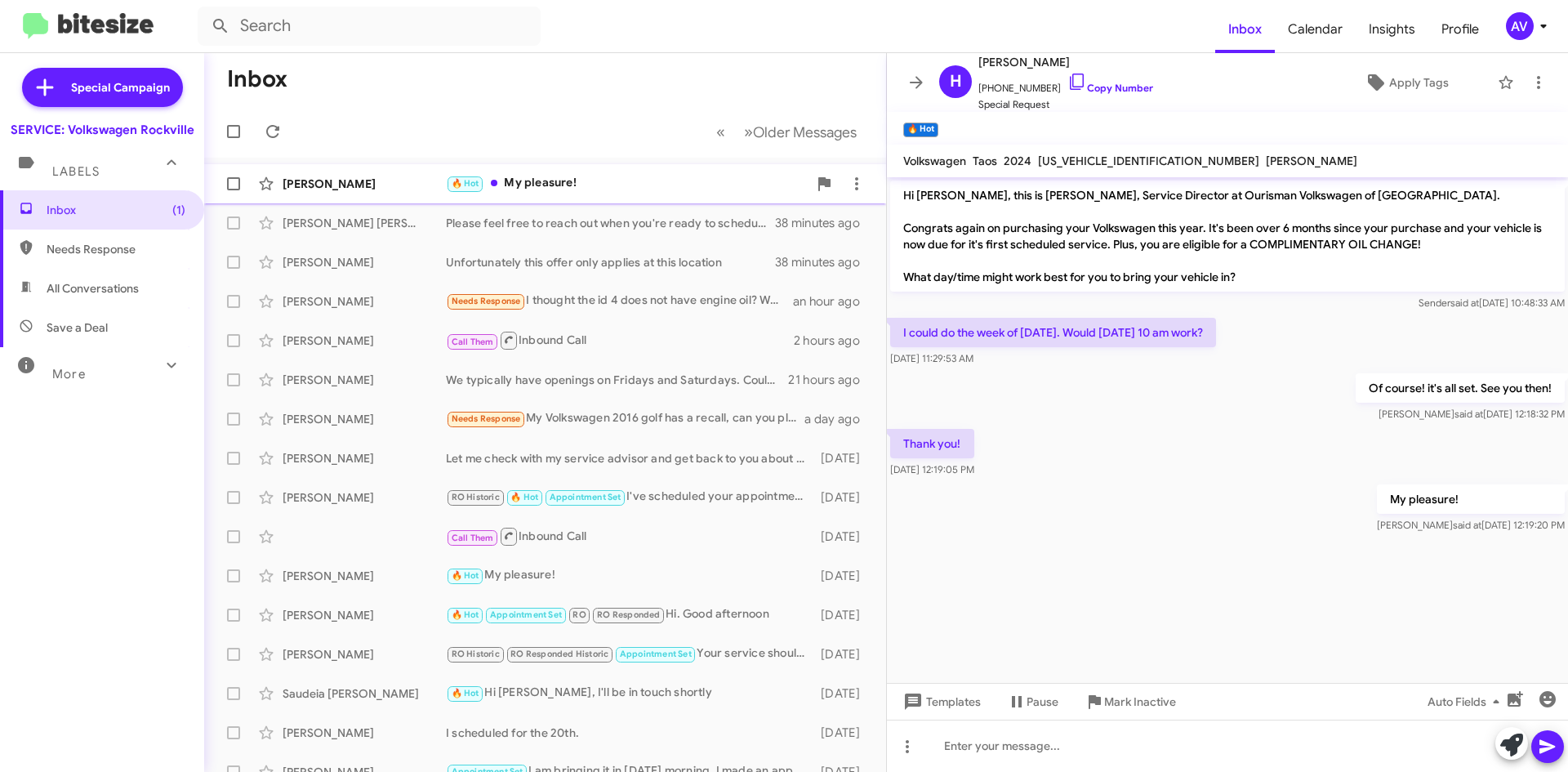
click at [572, 196] on div "Holly Paul 🔥 Hot My pleasure! 22 minutes ago" at bounding box center [544, 184] width 655 height 32
click at [1511, 13] on span "AV" at bounding box center [1529, 26] width 49 height 28
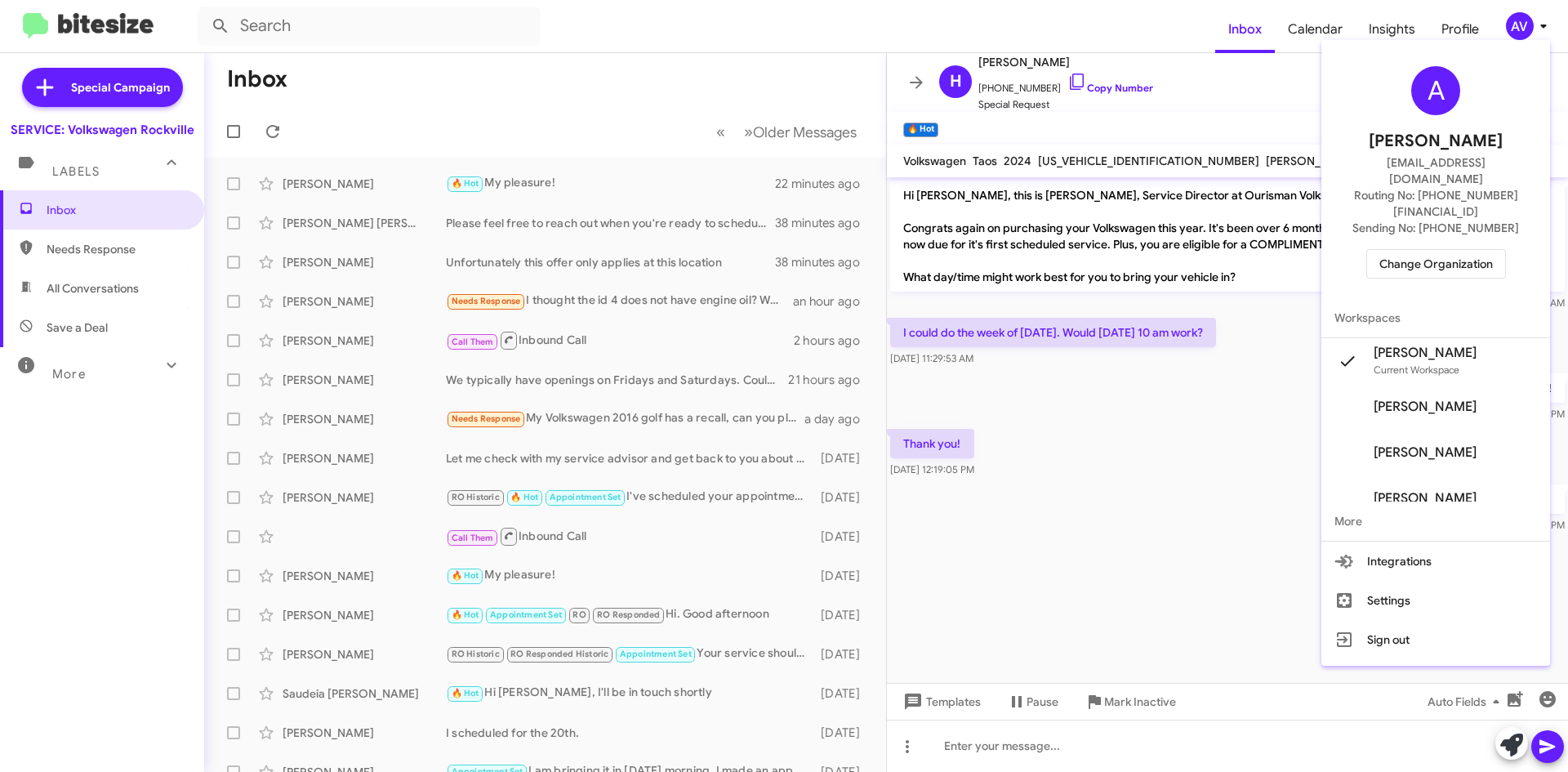
click at [1479, 250] on span "Change Organization" at bounding box center [1435, 264] width 114 height 28
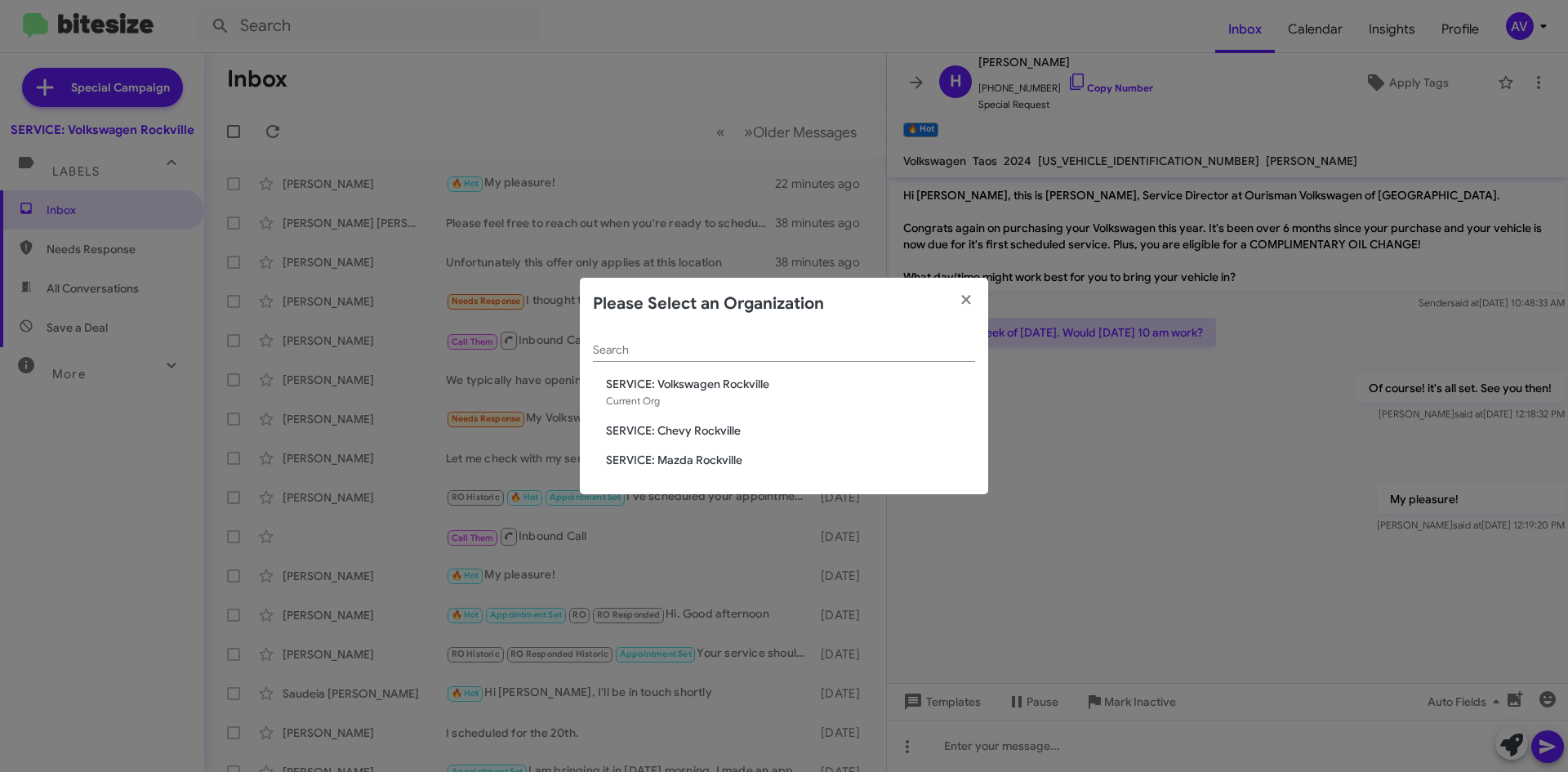
click at [710, 432] on span "SERVICE: Chevy Rockville" at bounding box center [791, 430] width 369 height 16
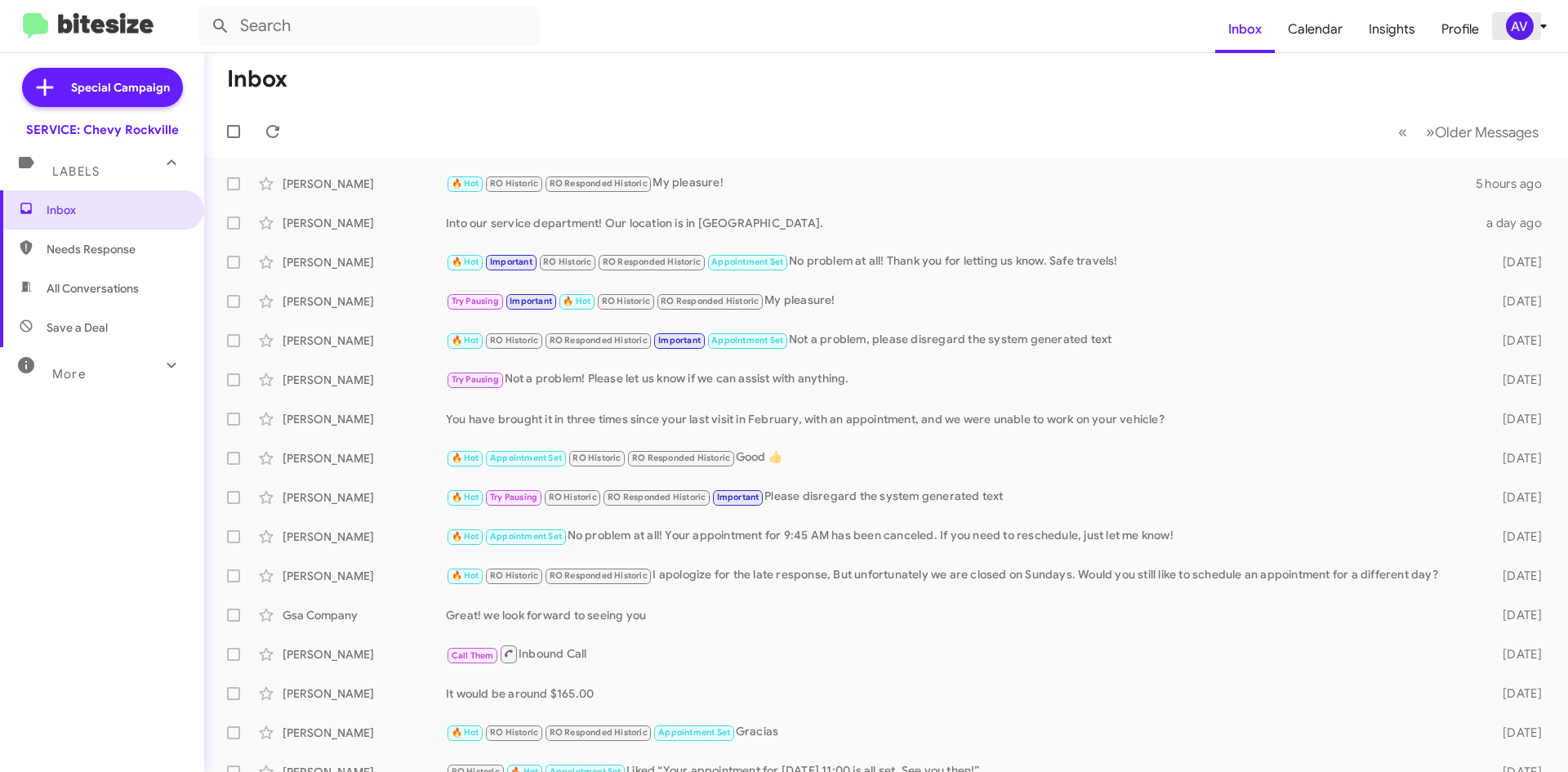
click at [1516, 35] on div "AV" at bounding box center [1519, 26] width 28 height 28
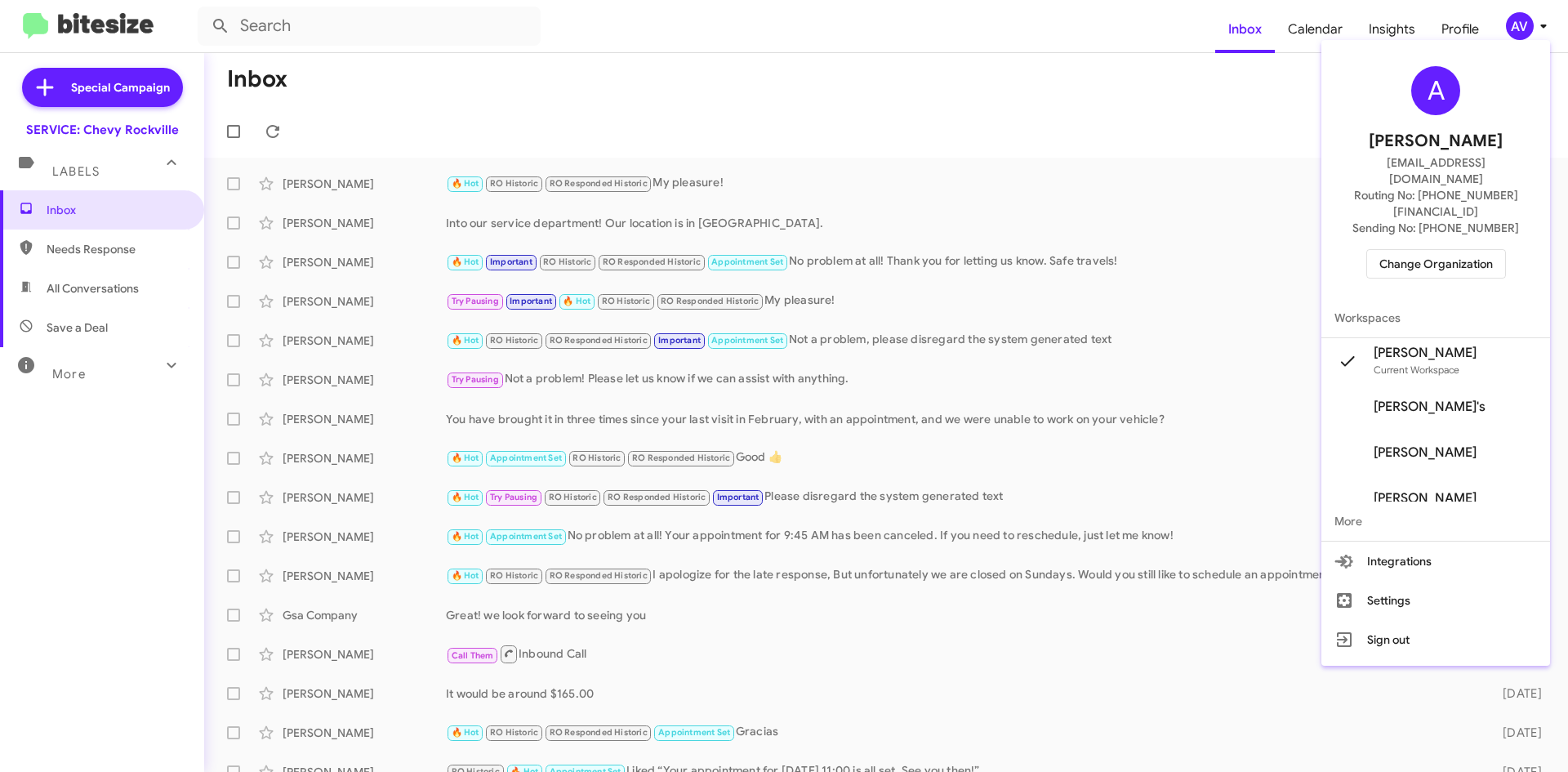
click at [1383, 250] on span "Change Organization" at bounding box center [1435, 264] width 114 height 28
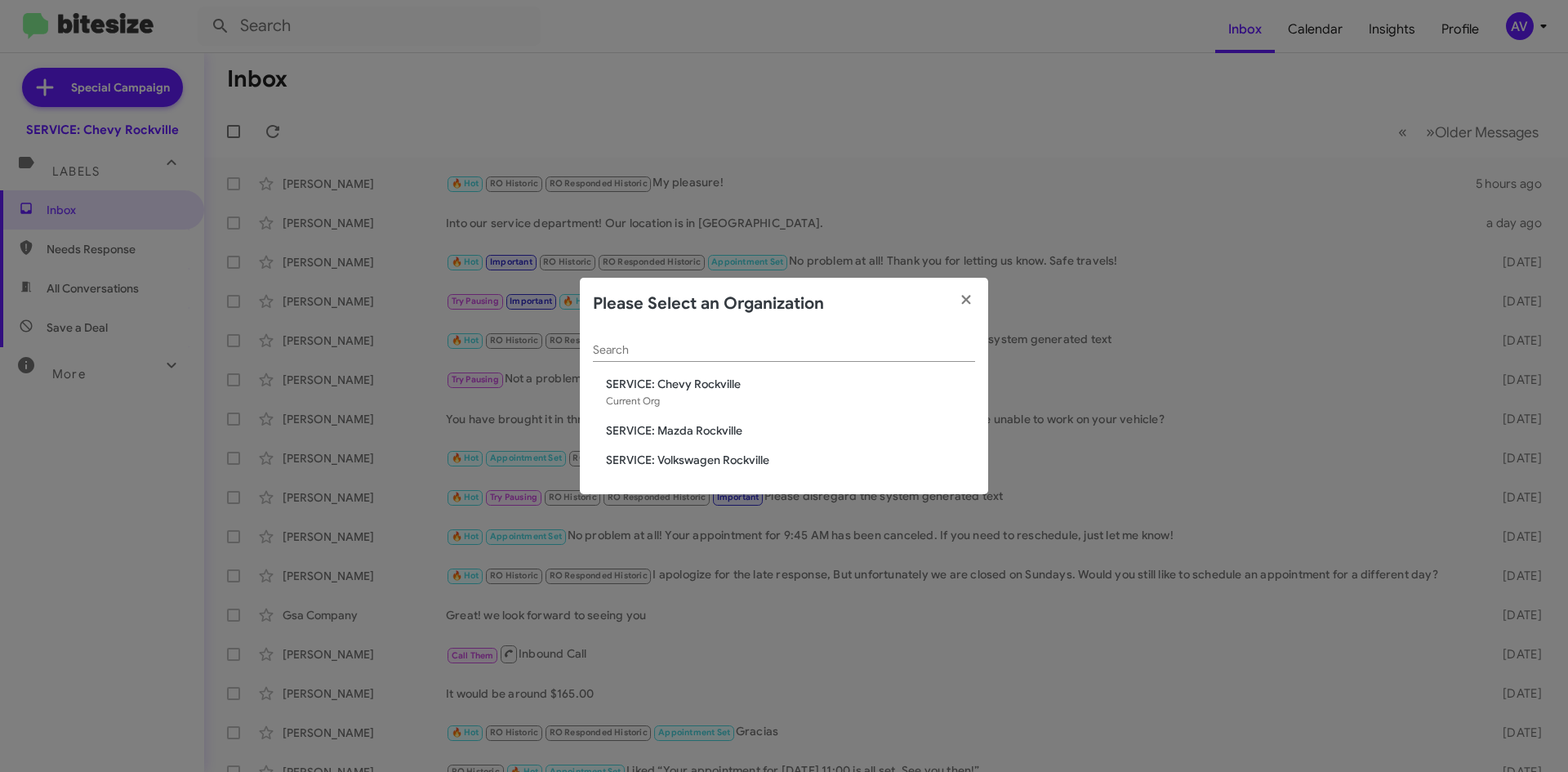
click at [731, 456] on span "SERVICE: Volkswagen Rockville" at bounding box center [791, 460] width 369 height 16
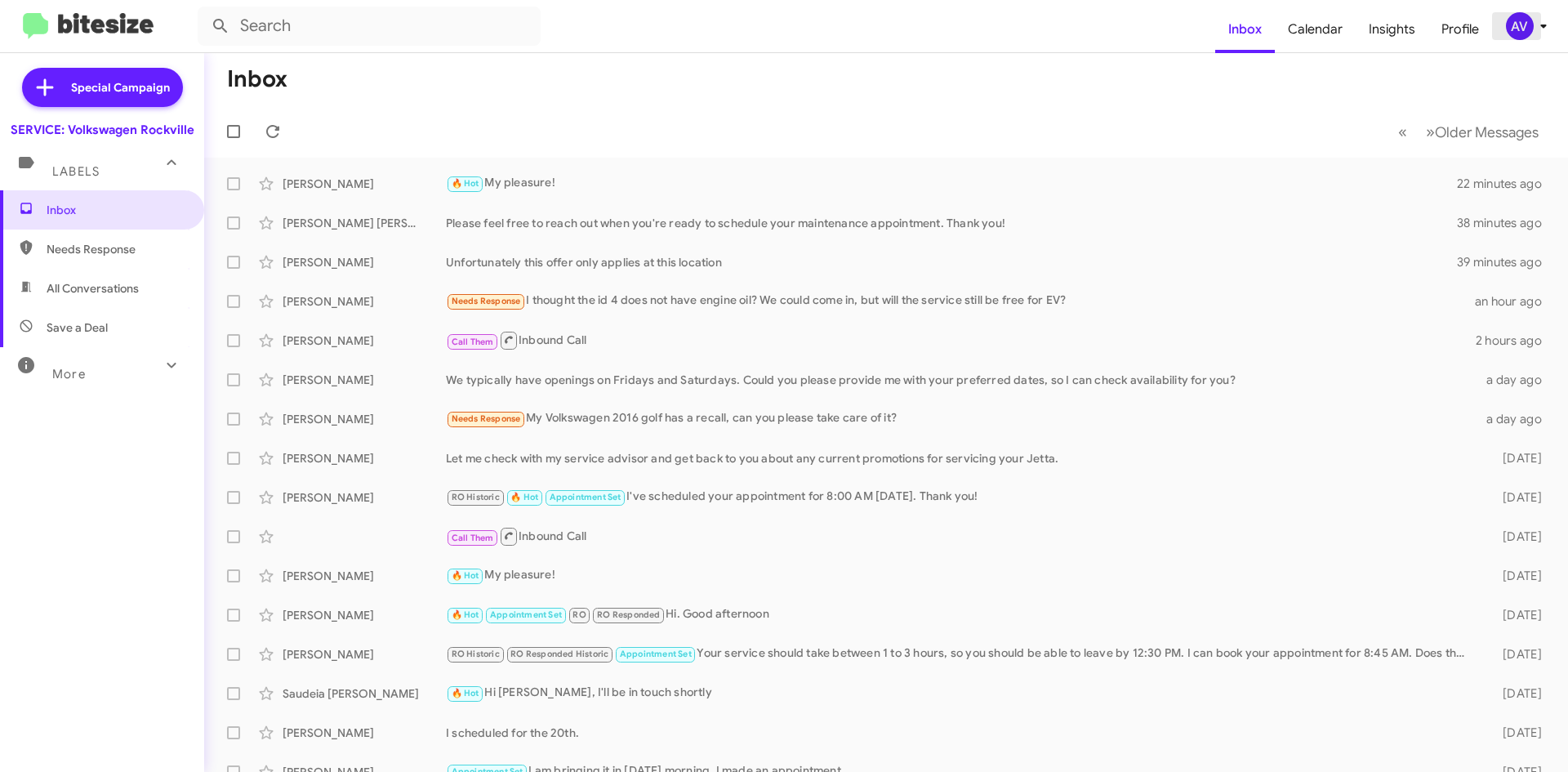
click at [1507, 30] on div "AV" at bounding box center [1519, 26] width 28 height 28
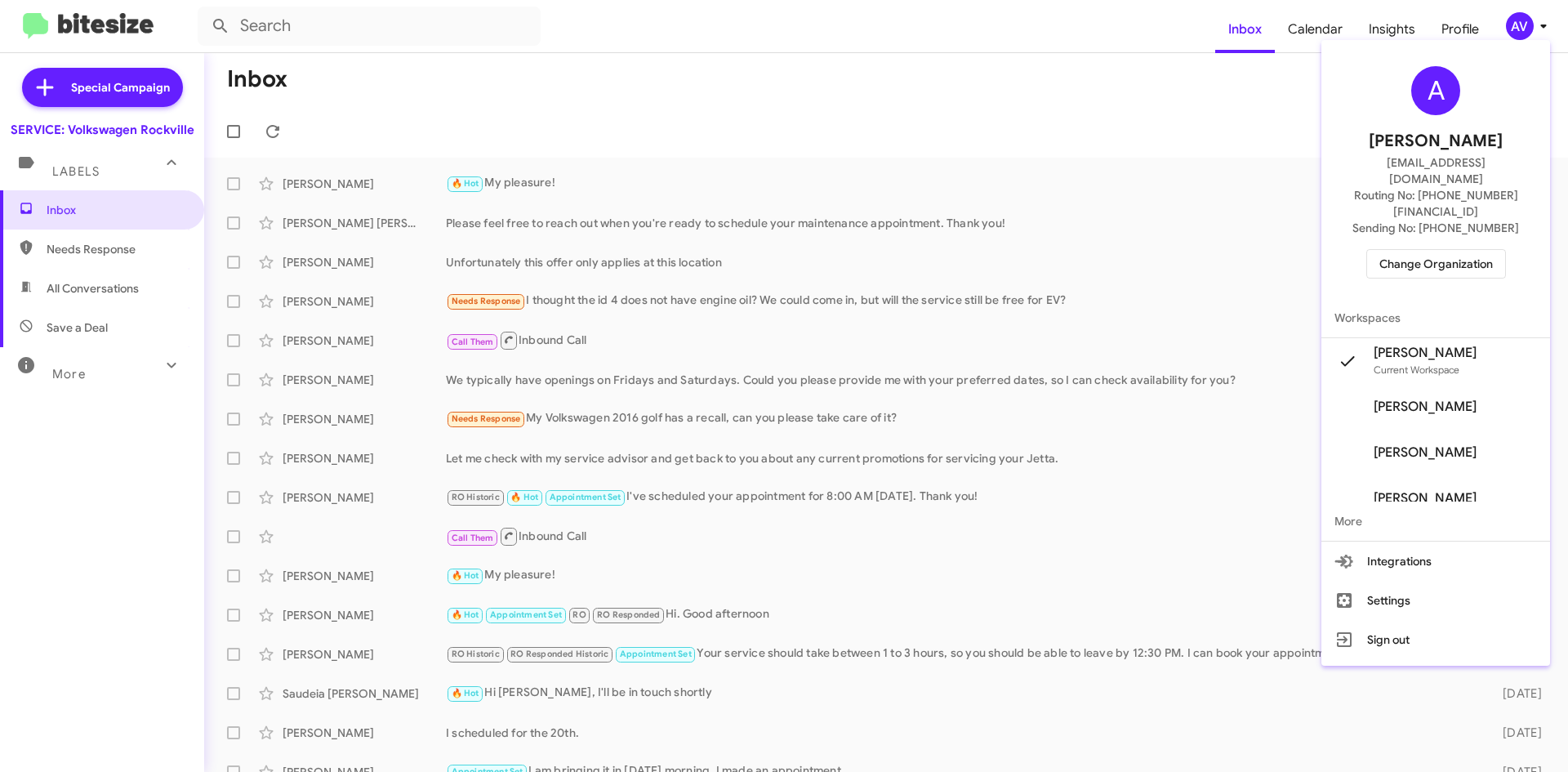
click at [1418, 250] on span "Change Organization" at bounding box center [1435, 264] width 114 height 28
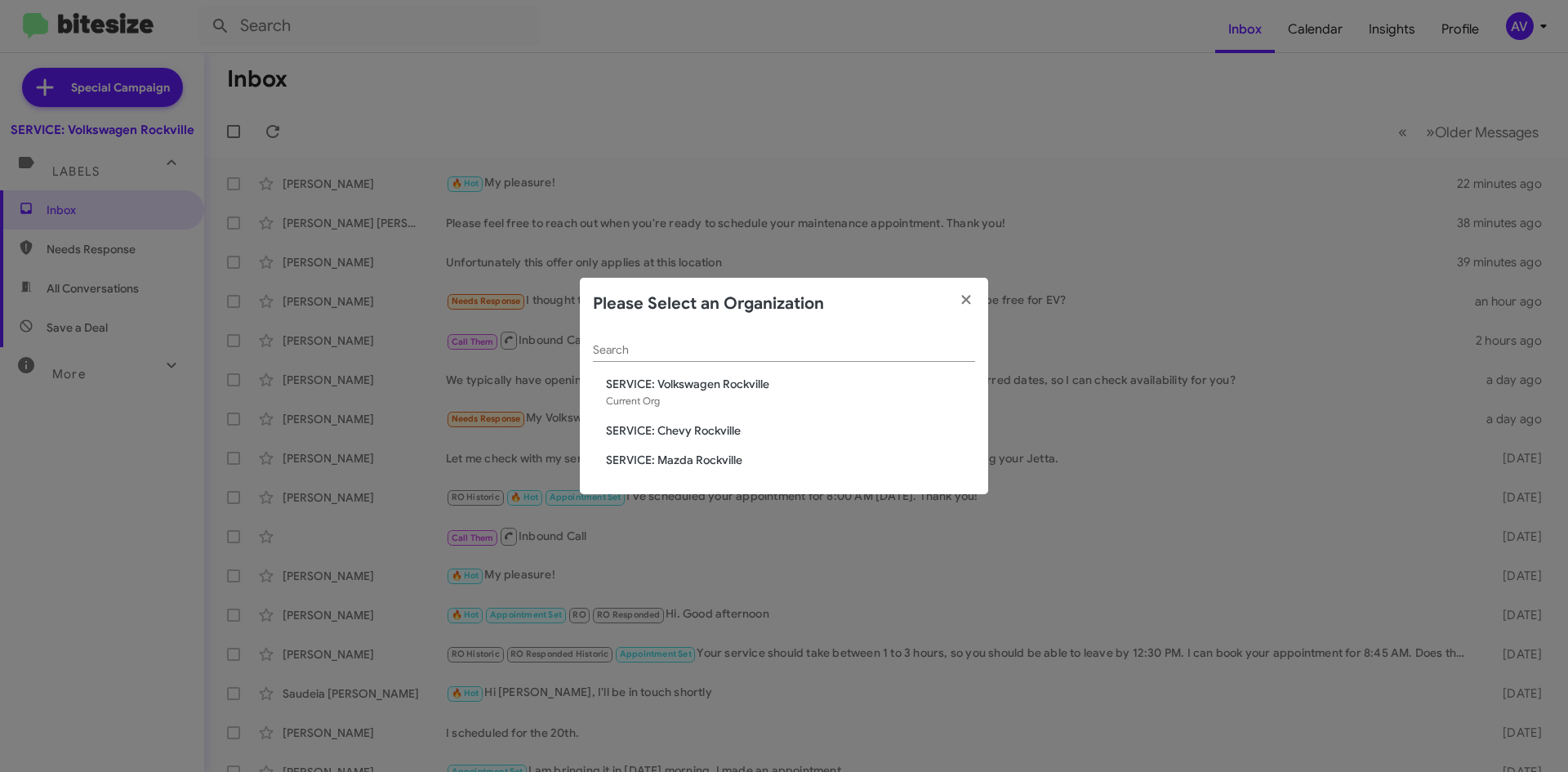
click at [715, 434] on span "SERVICE: Chevy Rockville" at bounding box center [791, 430] width 369 height 16
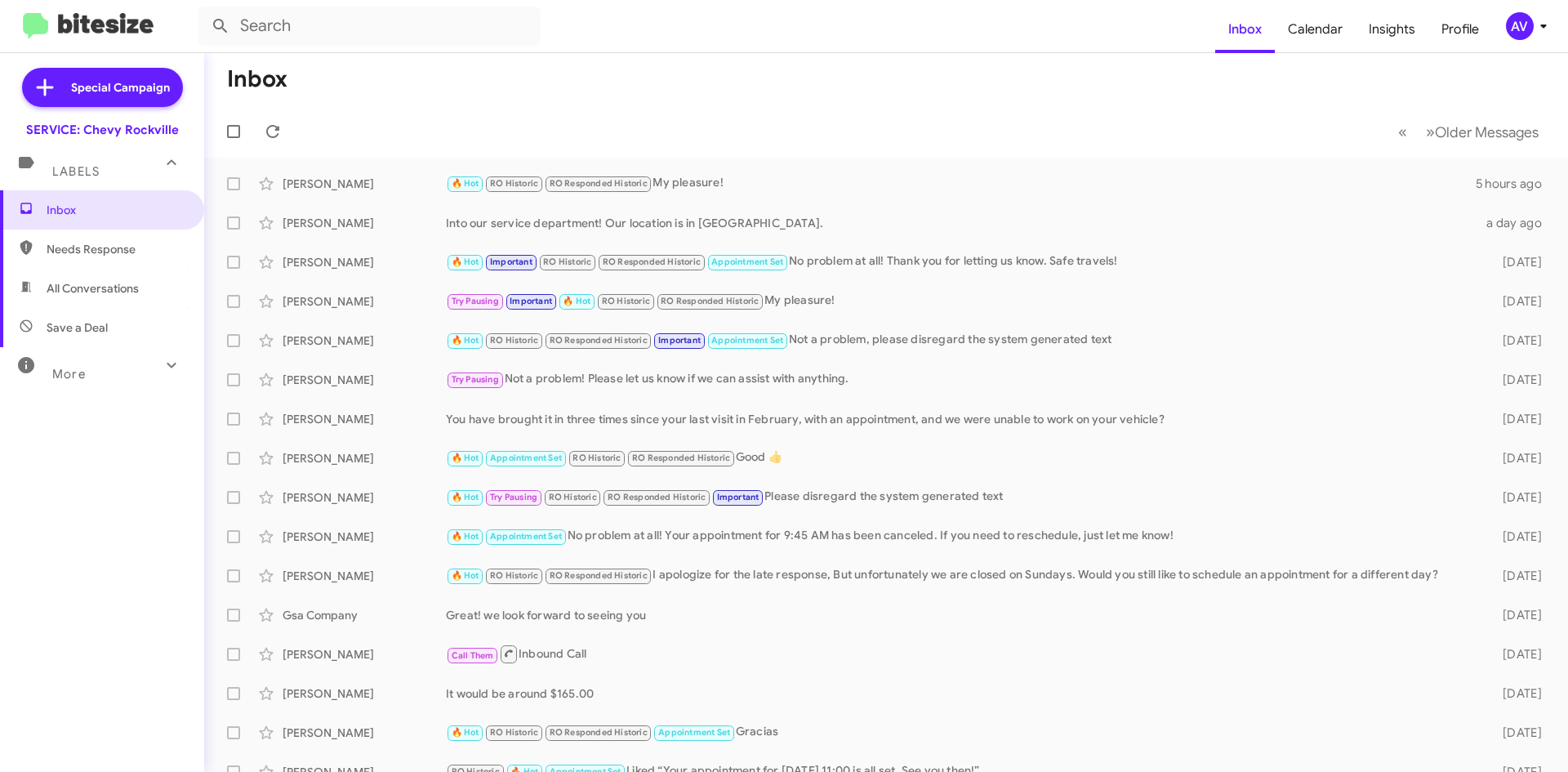
click at [1505, 20] on span "AV" at bounding box center [1529, 26] width 49 height 28
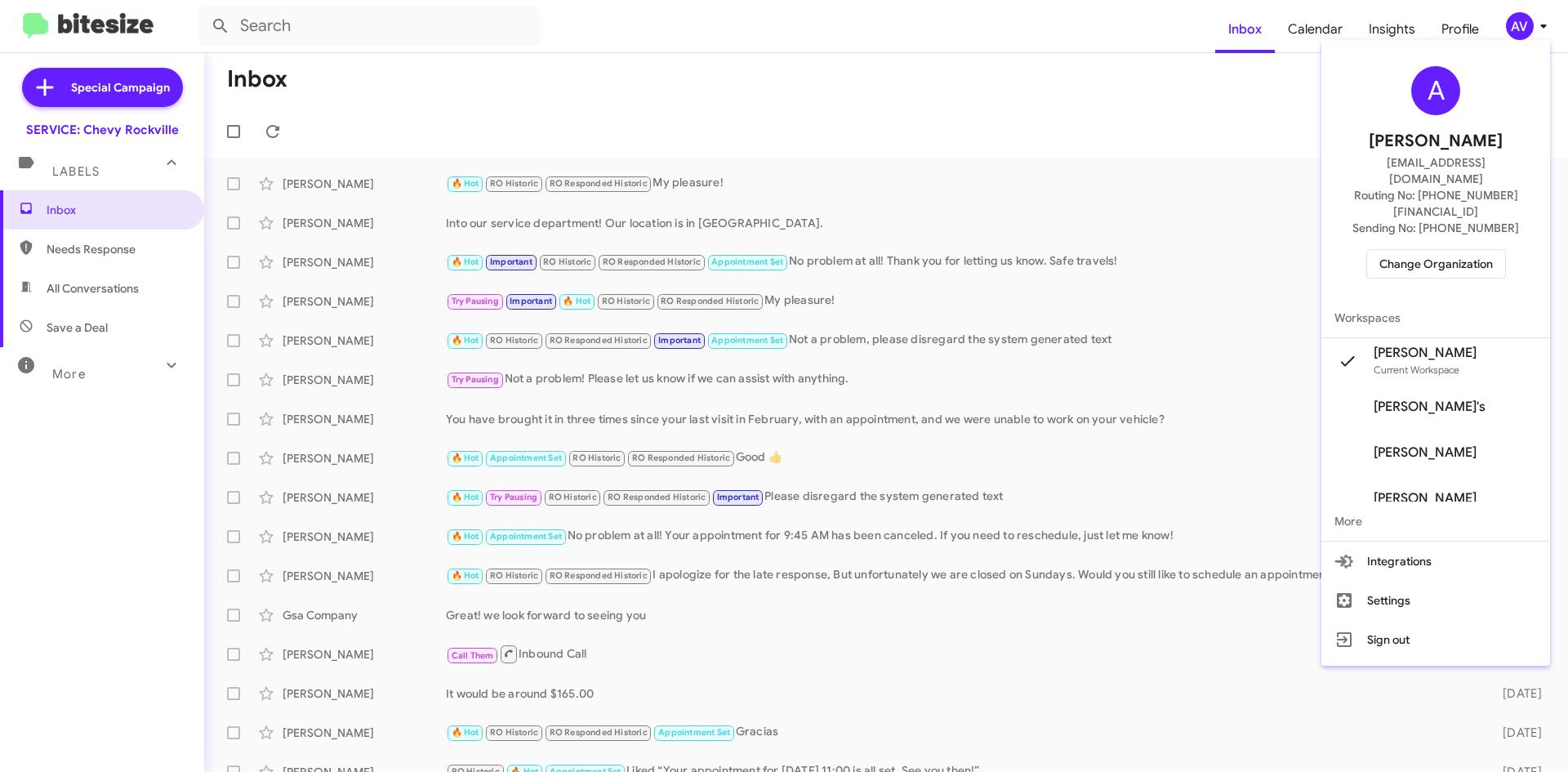
click at [1422, 250] on span "Change Organization" at bounding box center [1435, 264] width 114 height 28
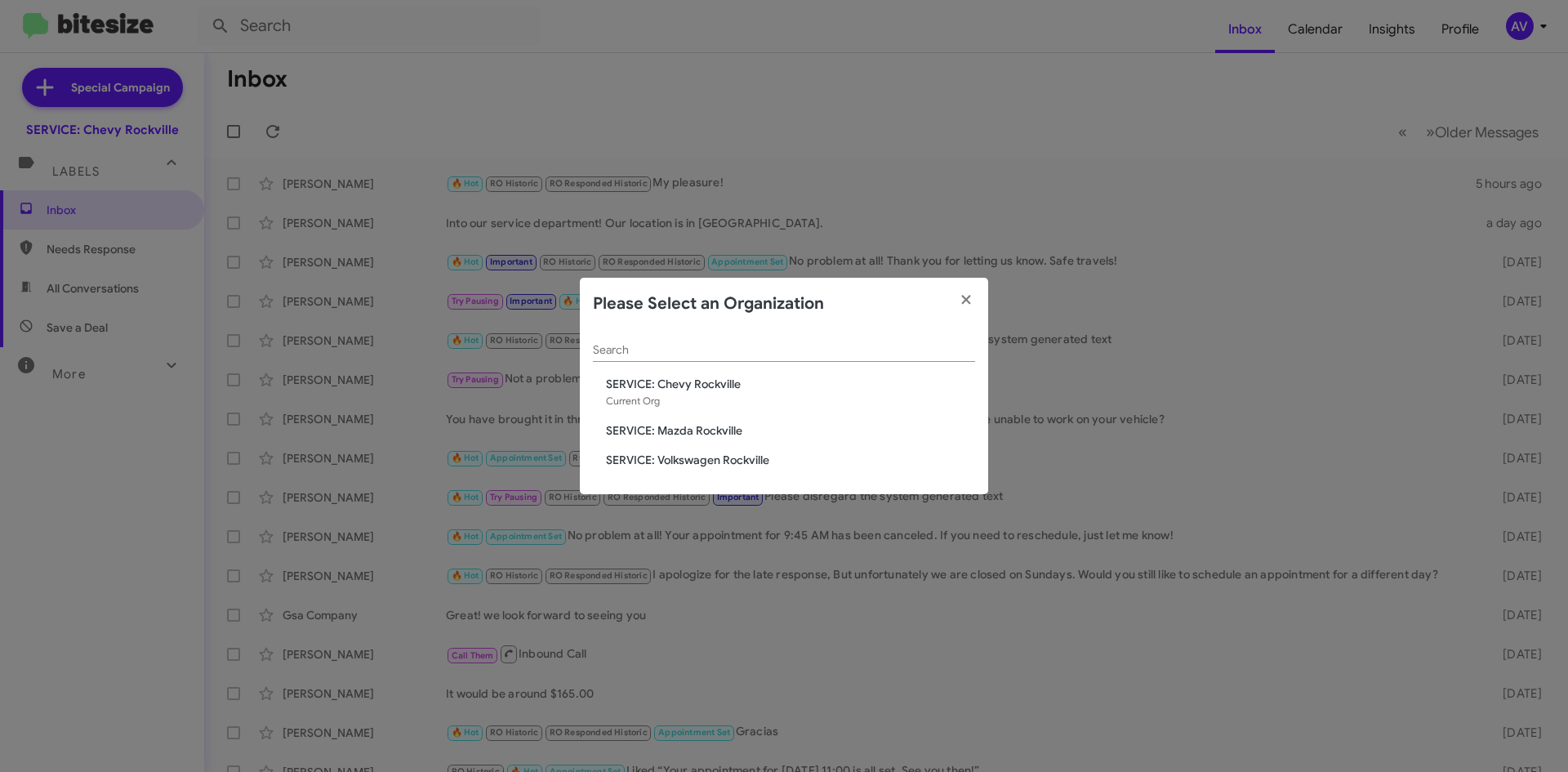
click at [726, 428] on span "SERVICE: Mazda Rockville" at bounding box center [791, 430] width 369 height 16
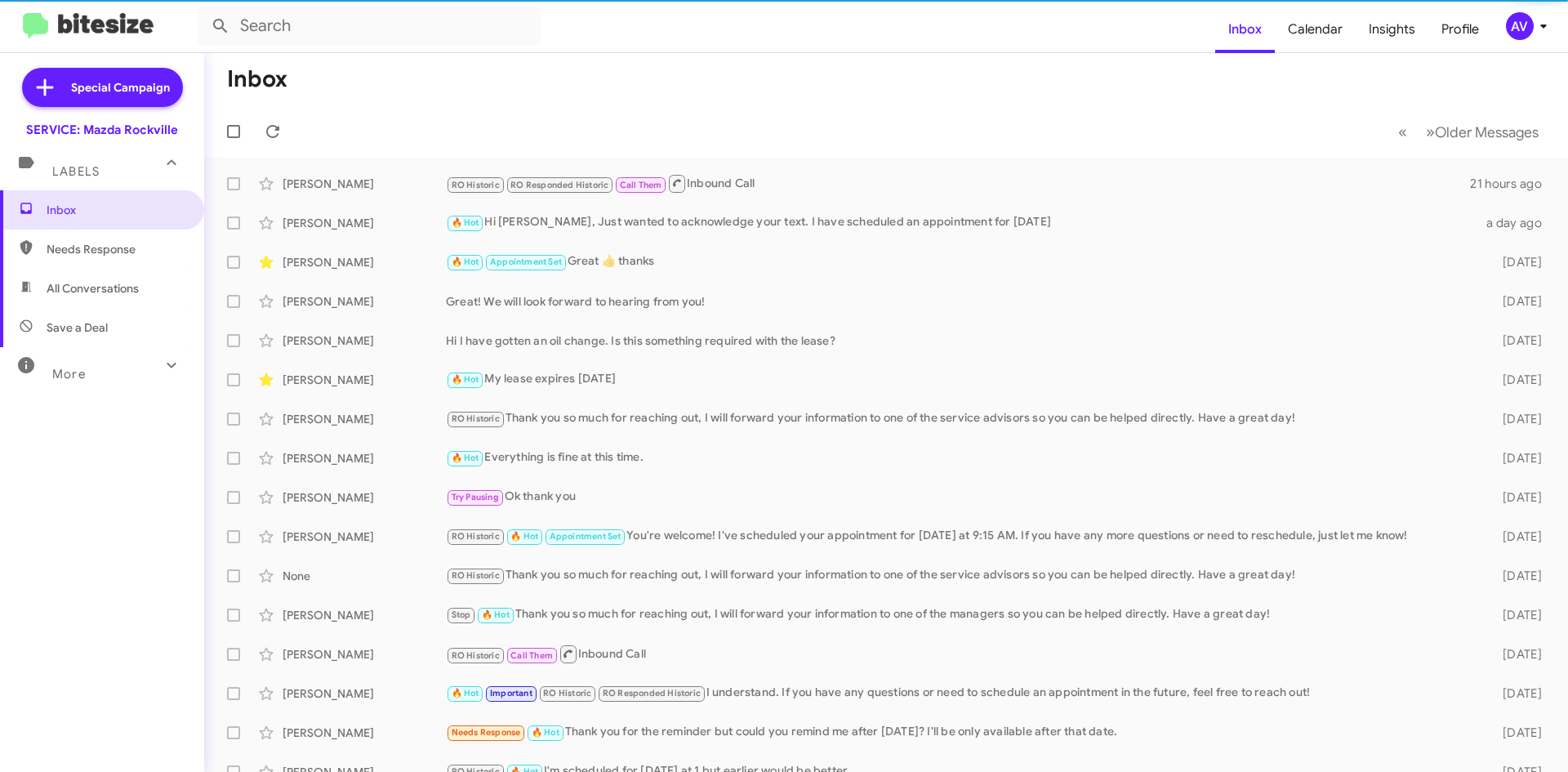
click at [1517, 29] on div "AV" at bounding box center [1519, 26] width 28 height 28
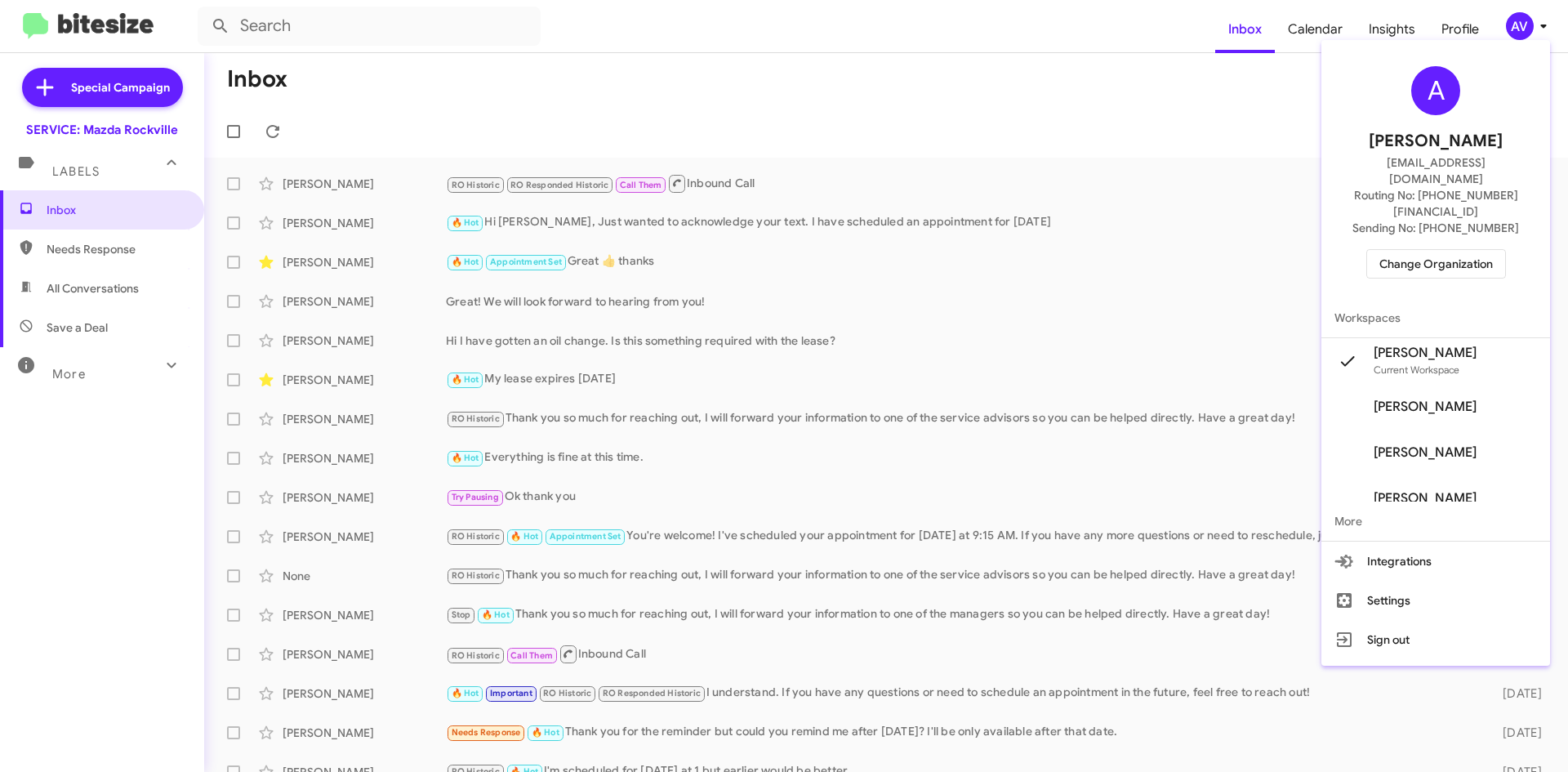
click at [1419, 250] on span "Change Organization" at bounding box center [1435, 264] width 114 height 28
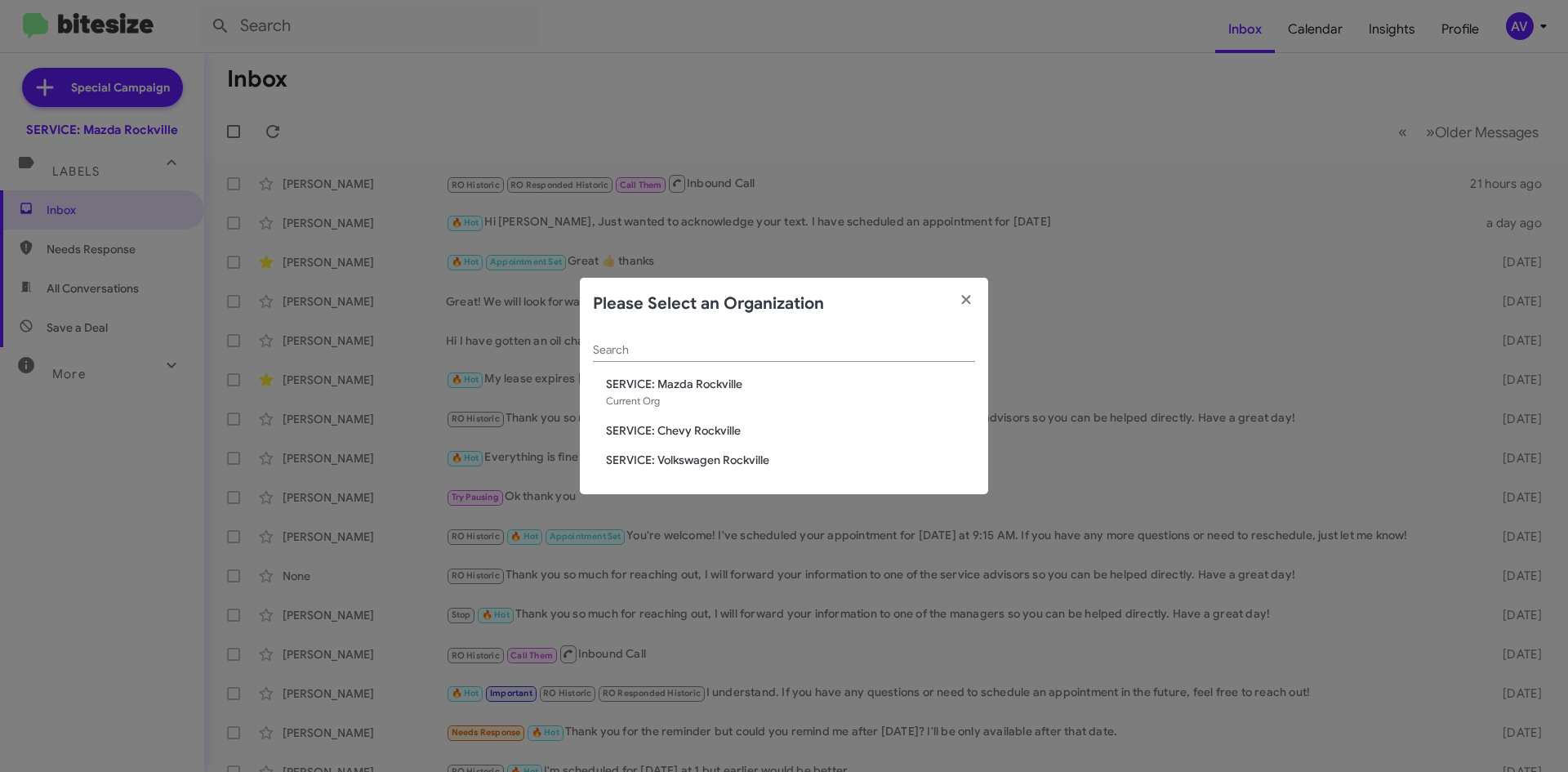
click at [784, 468] on span "SERVICE: Volkswagen Rockville" at bounding box center [791, 460] width 369 height 16
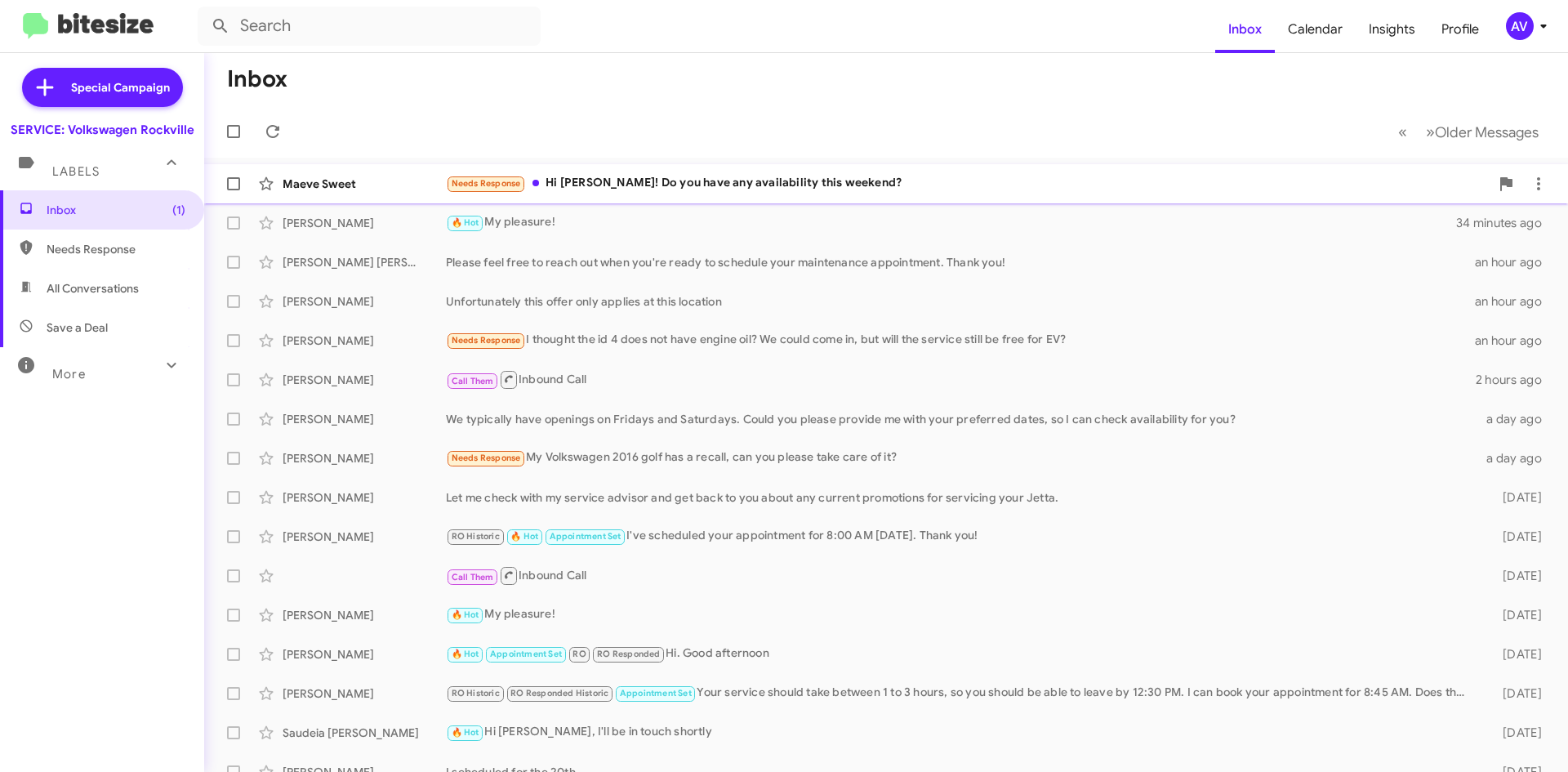
click at [746, 173] on div "Maeve Sweet Needs Response Hi [PERSON_NAME]! Do you have any availability this …" at bounding box center [886, 184] width 1338 height 32
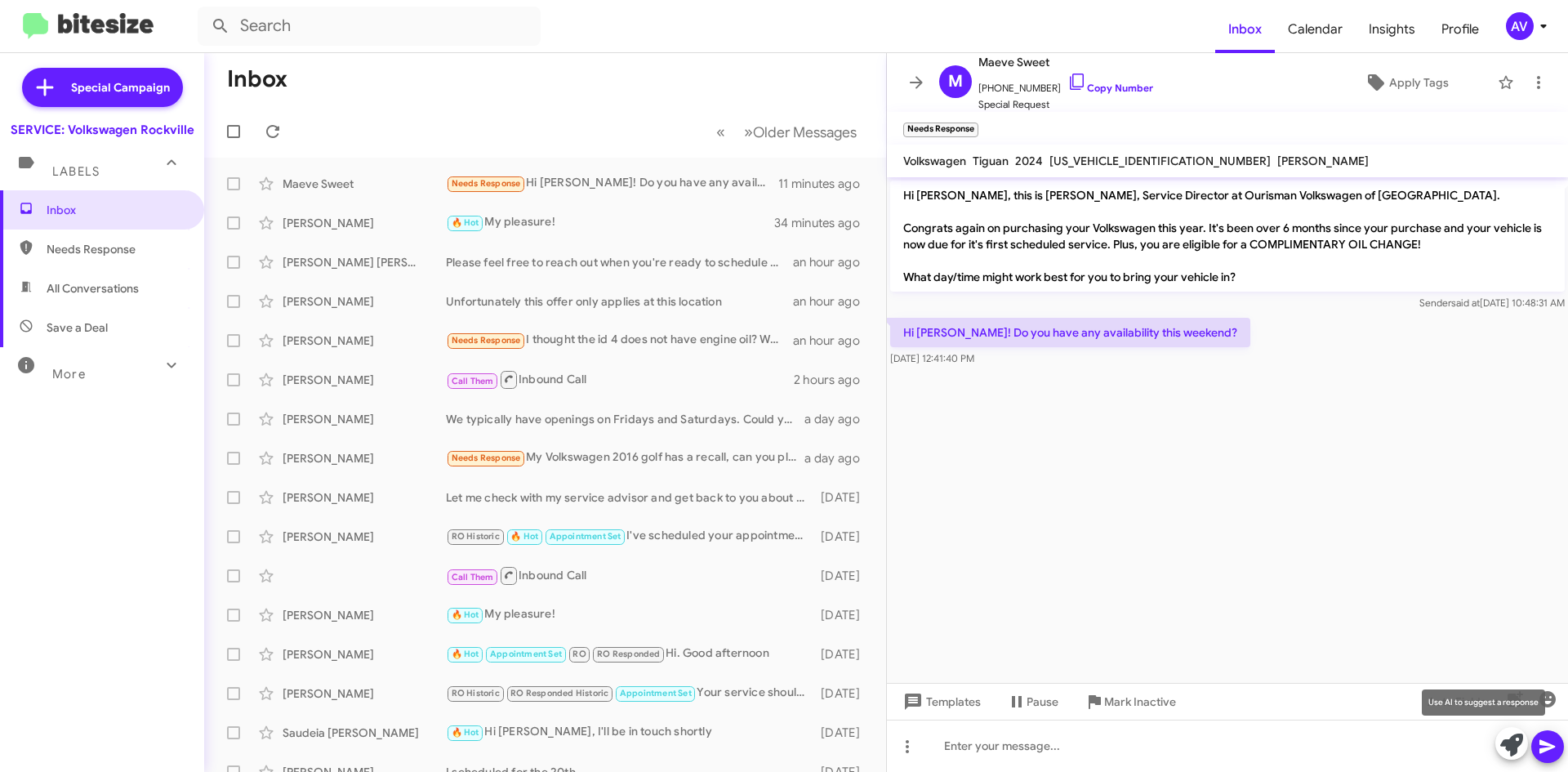
click at [1496, 740] on button at bounding box center [1512, 743] width 32 height 32
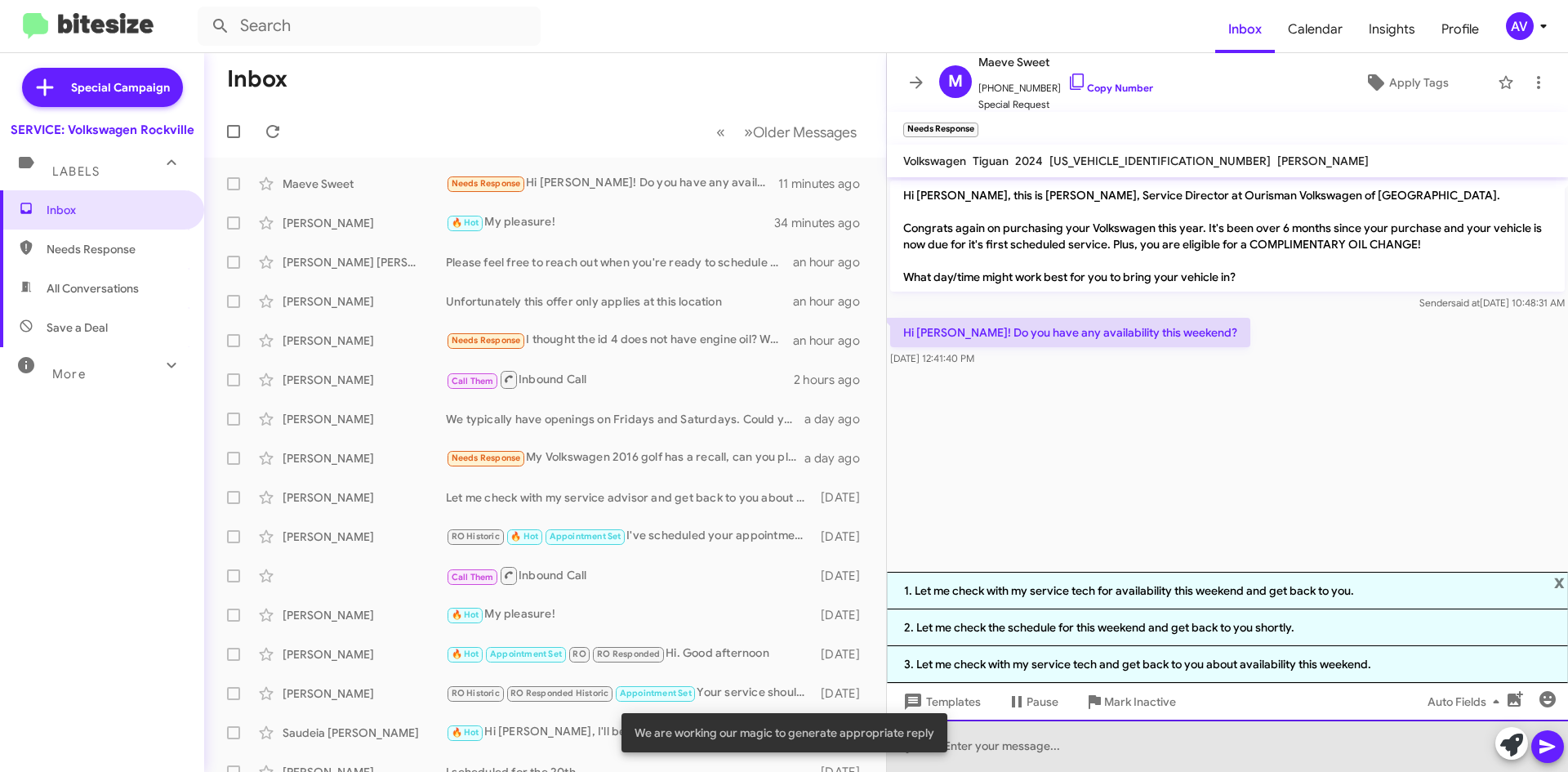
click at [1146, 749] on div at bounding box center [1227, 745] width 681 height 52
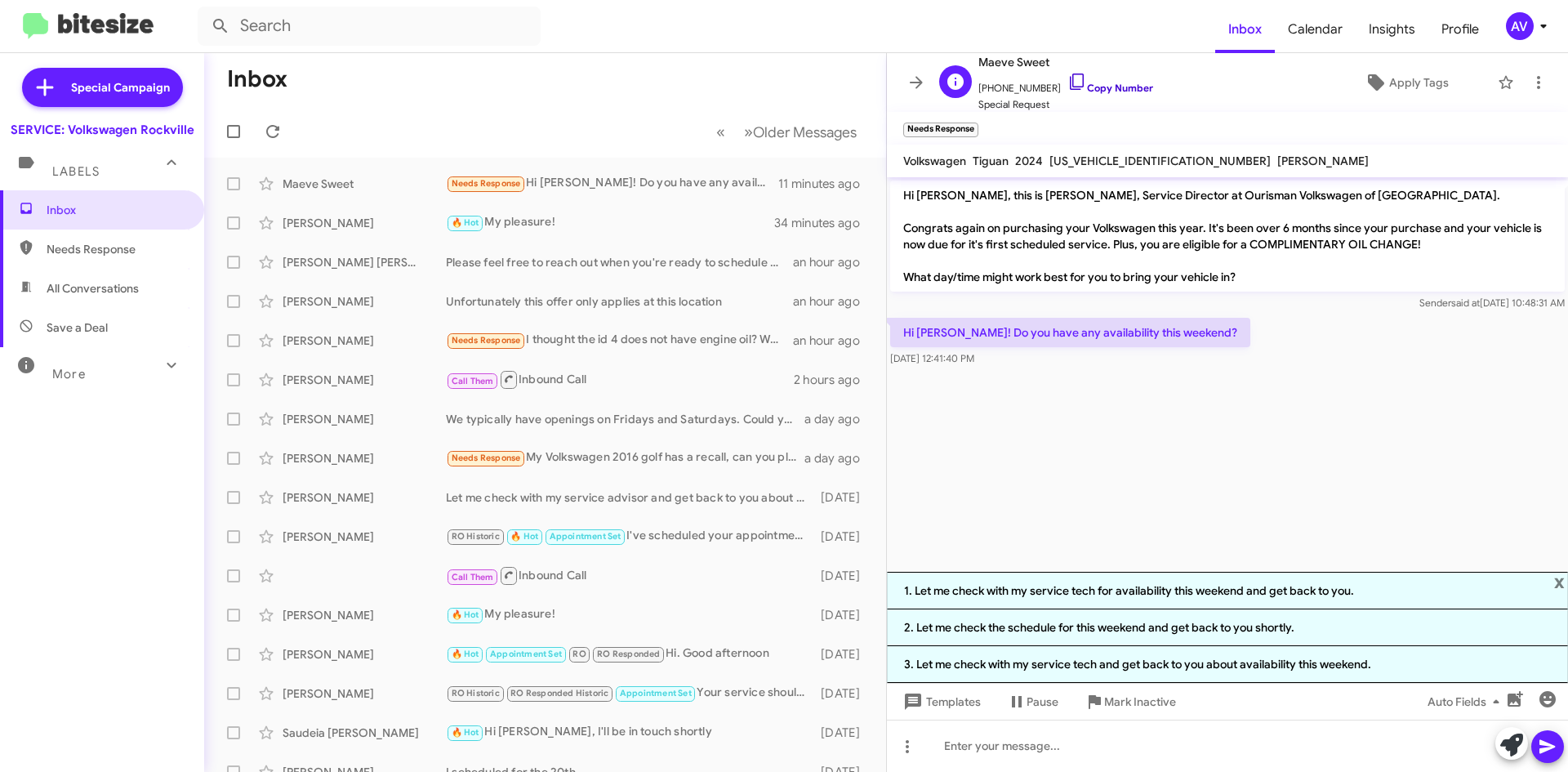
click at [1067, 88] on icon at bounding box center [1077, 82] width 20 height 20
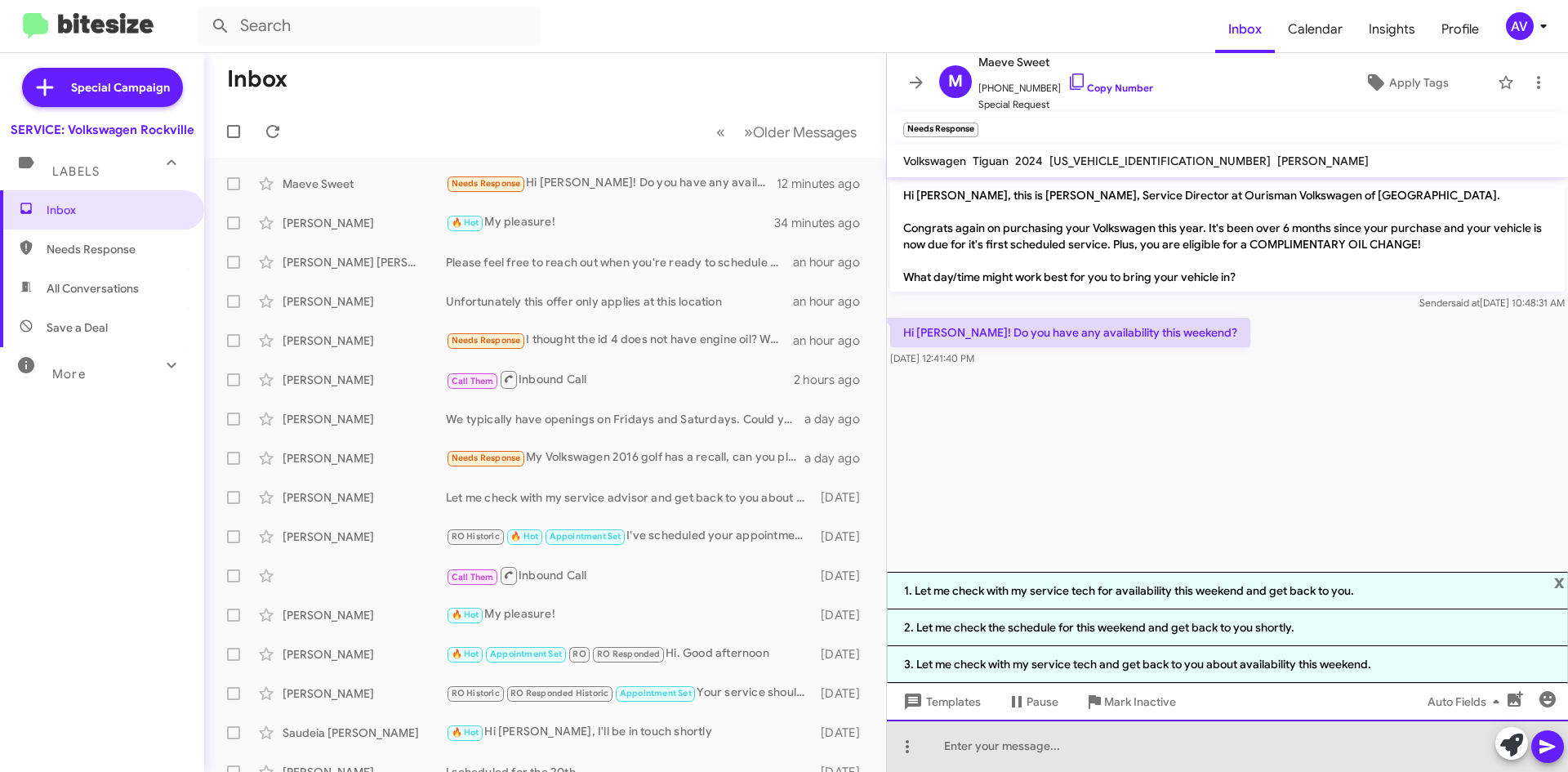
click at [1032, 750] on div at bounding box center [1227, 745] width 681 height 52
click at [1040, 748] on div "Unfortunately I dont have anything avaiulable til [DATE]." at bounding box center [1227, 745] width 681 height 52
click at [1174, 746] on div "Unfortunately I don't have anything avaiulable til Monday." at bounding box center [1227, 745] width 681 height 52
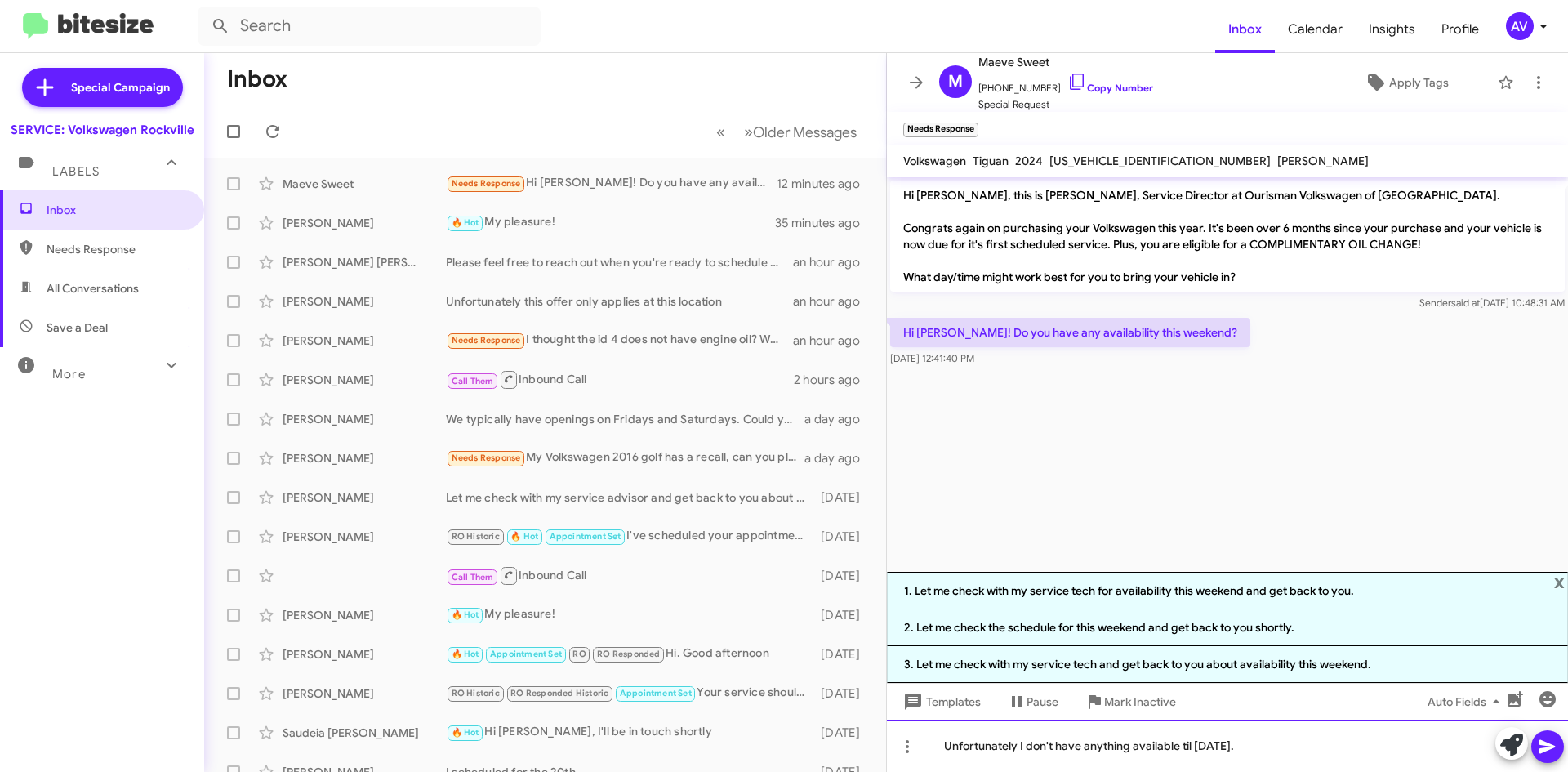
click at [1185, 750] on div "Unfortunately I don't have anything available til Monday." at bounding box center [1227, 745] width 681 height 52
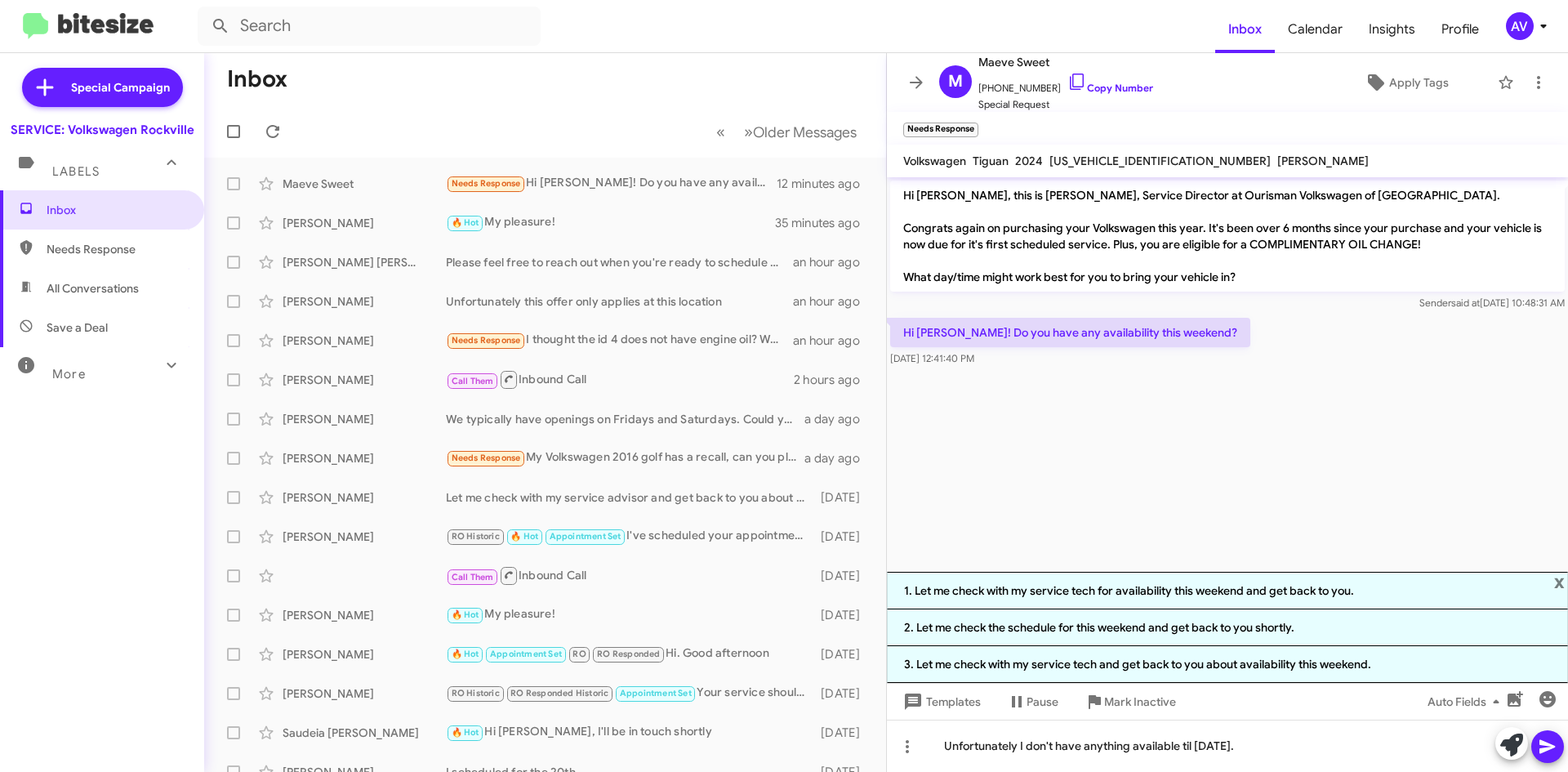
drag, startPoint x: 1185, startPoint y: 750, endPoint x: 1077, endPoint y: 525, distance: 249.6
click at [1077, 525] on cdk-virtual-scroll-viewport "Hi Maeve, this is Keith Jones, Service Director at Ourisman Volkswagen of Rockv…" at bounding box center [1227, 375] width 681 height 395
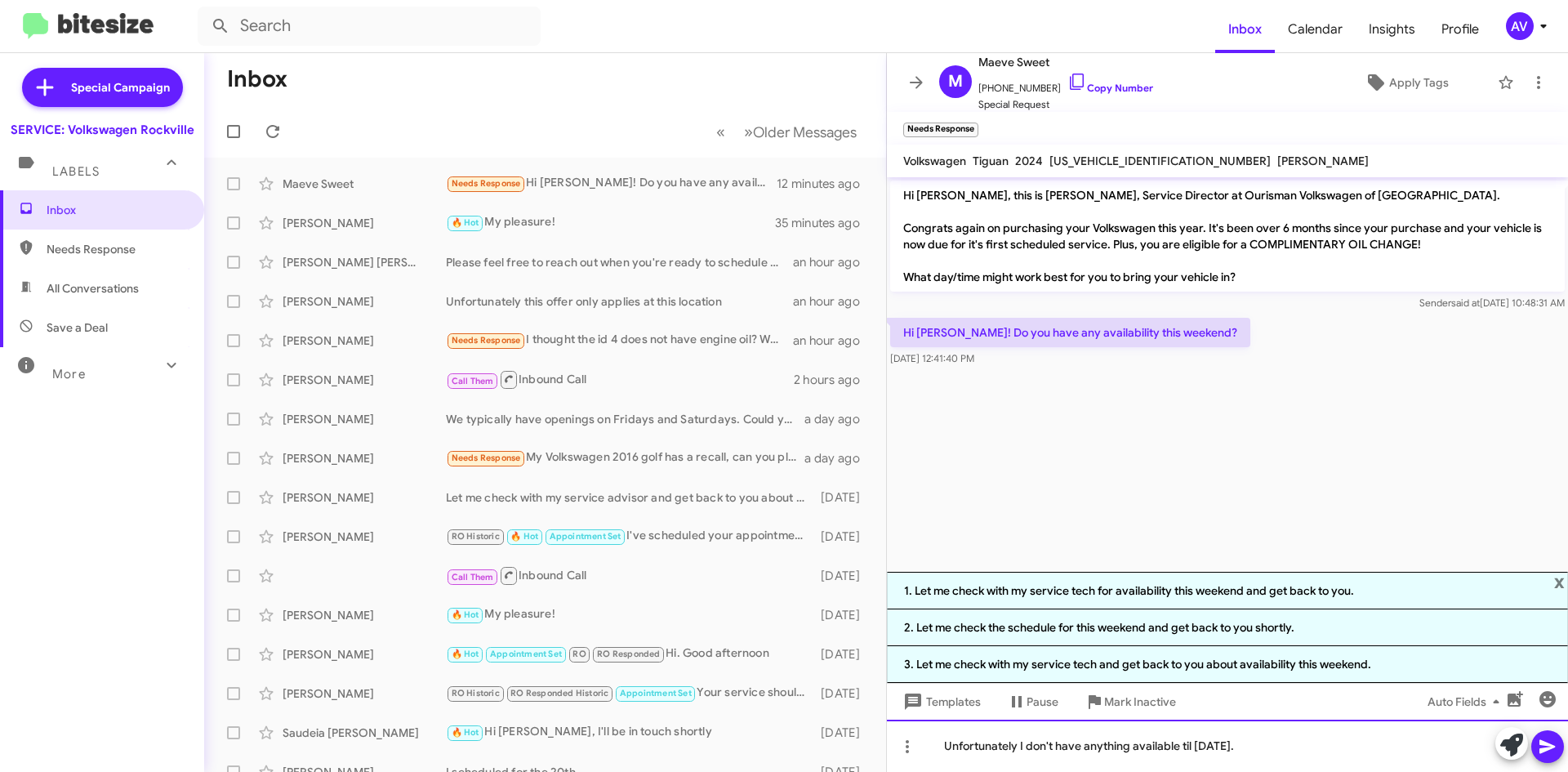
click at [1268, 749] on div "Unfortunately I don't have anything available til Monday." at bounding box center [1227, 745] width 681 height 52
click at [1179, 751] on div "Unfortunately I don't have anything available til Monday." at bounding box center [1227, 745] width 681 height 52
click at [1219, 756] on div "Unfortunately I don't have anything available til Monday." at bounding box center [1227, 745] width 681 height 52
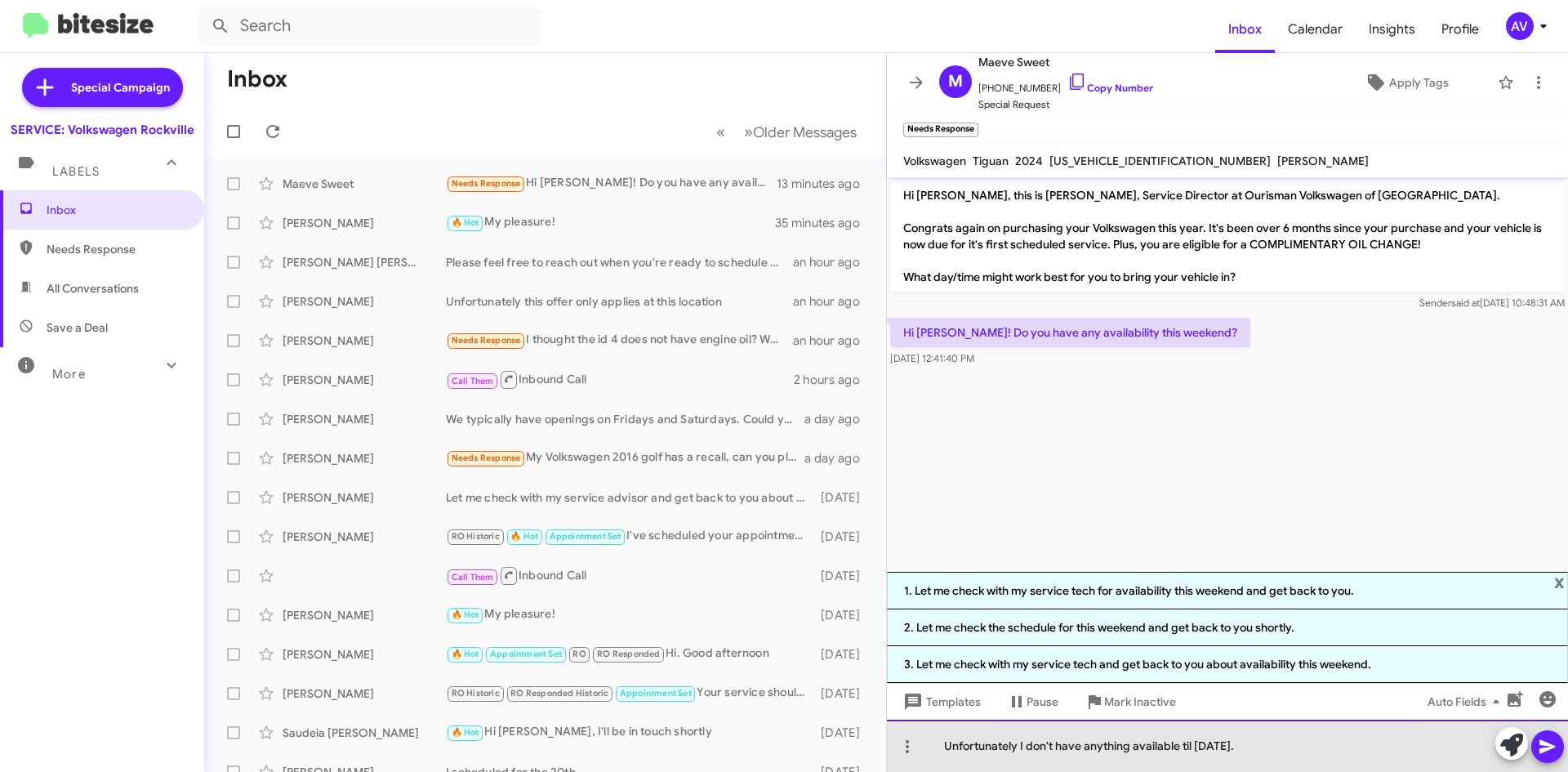
click at [1180, 750] on div "Unfortunately I don't have anything available til Monday." at bounding box center [1227, 745] width 681 height 52
click at [1368, 759] on div "Unfortunately I don't have anything available until Monday." at bounding box center [1227, 745] width 681 height 52
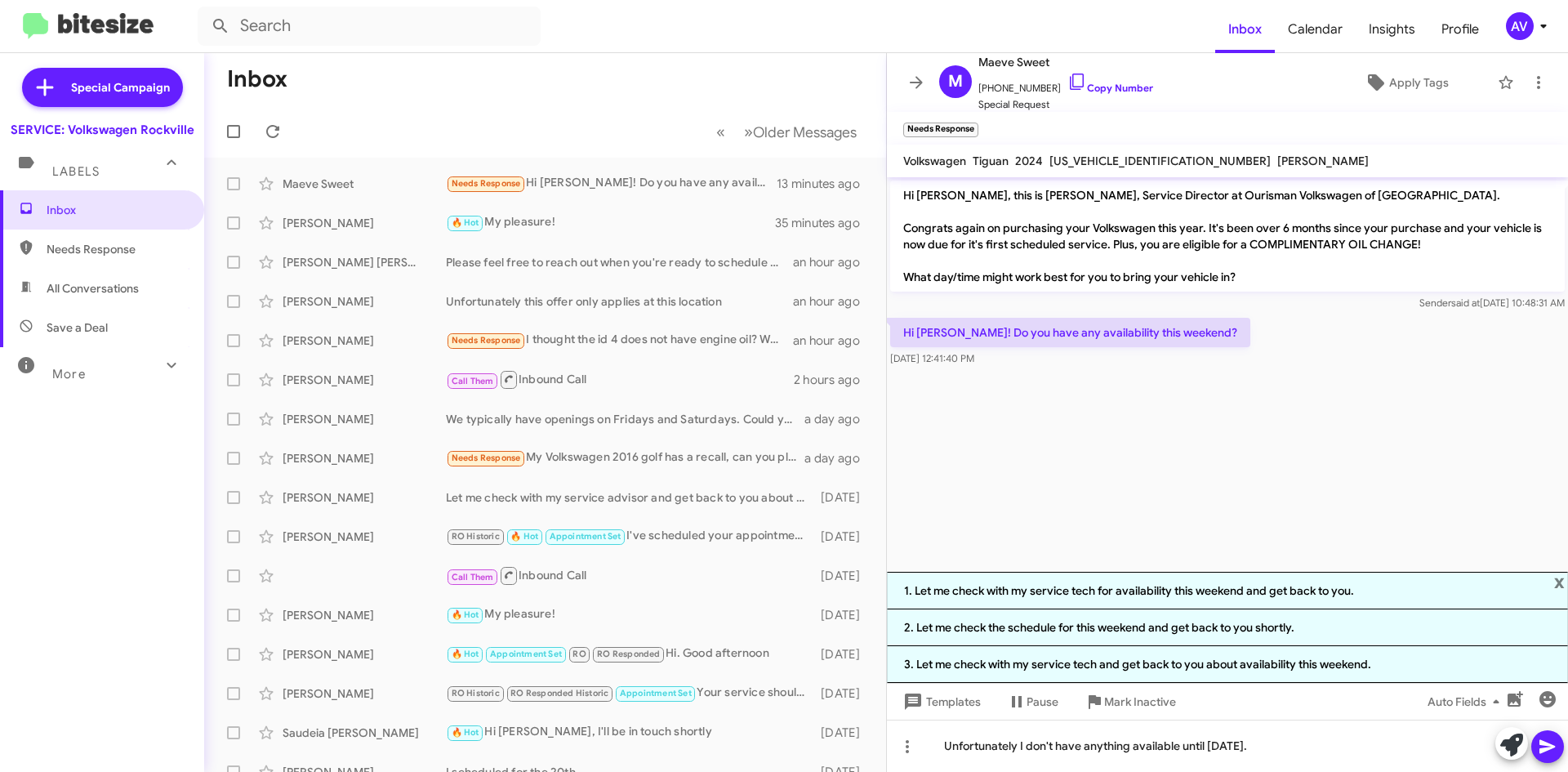
click at [1545, 748] on icon at bounding box center [1547, 747] width 20 height 20
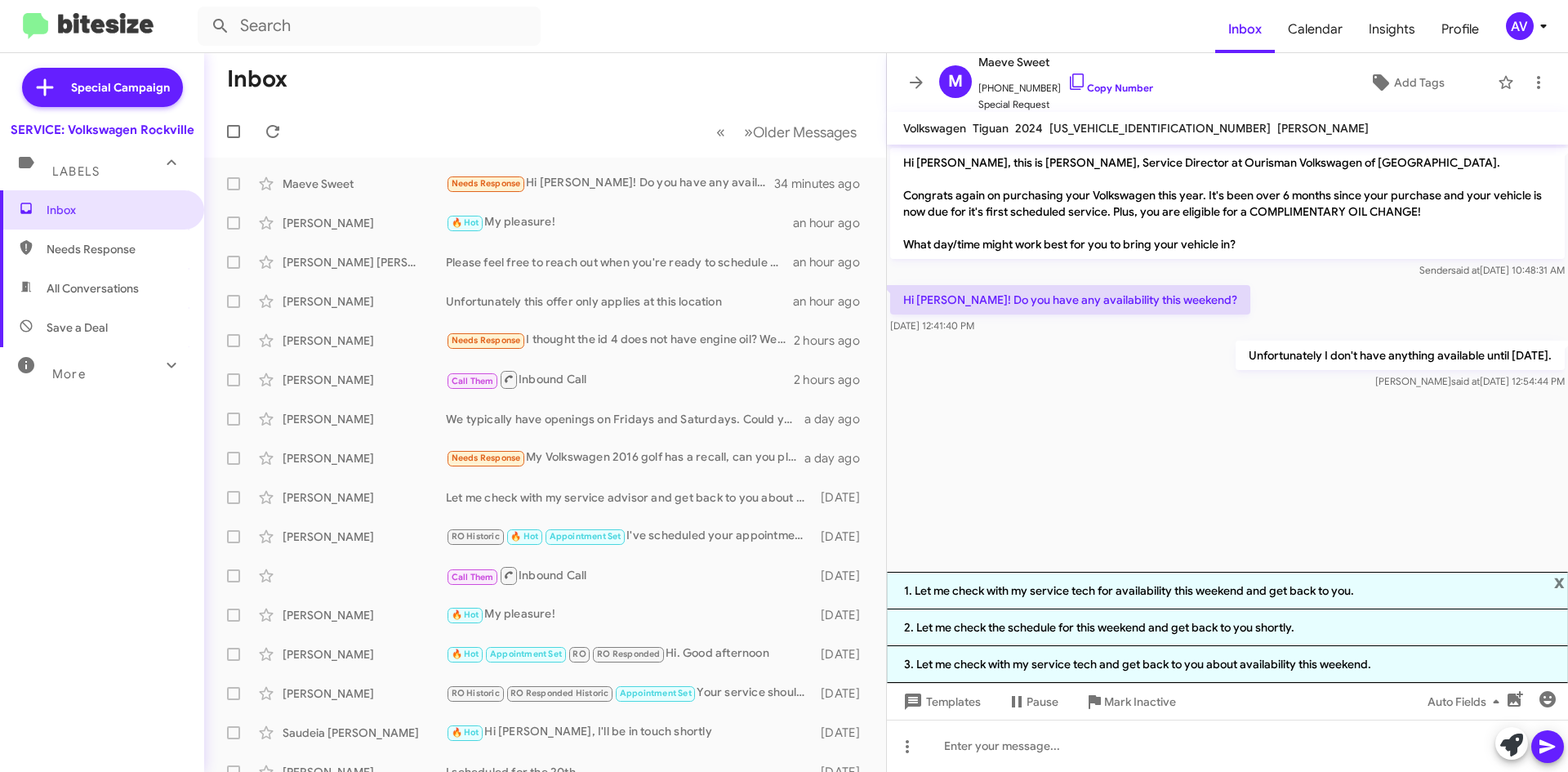
click at [1523, 41] on mat-toolbar "Inbox Calendar Insights Profile AV" at bounding box center [784, 26] width 1568 height 52
click at [1515, 39] on div "AV" at bounding box center [1519, 26] width 28 height 28
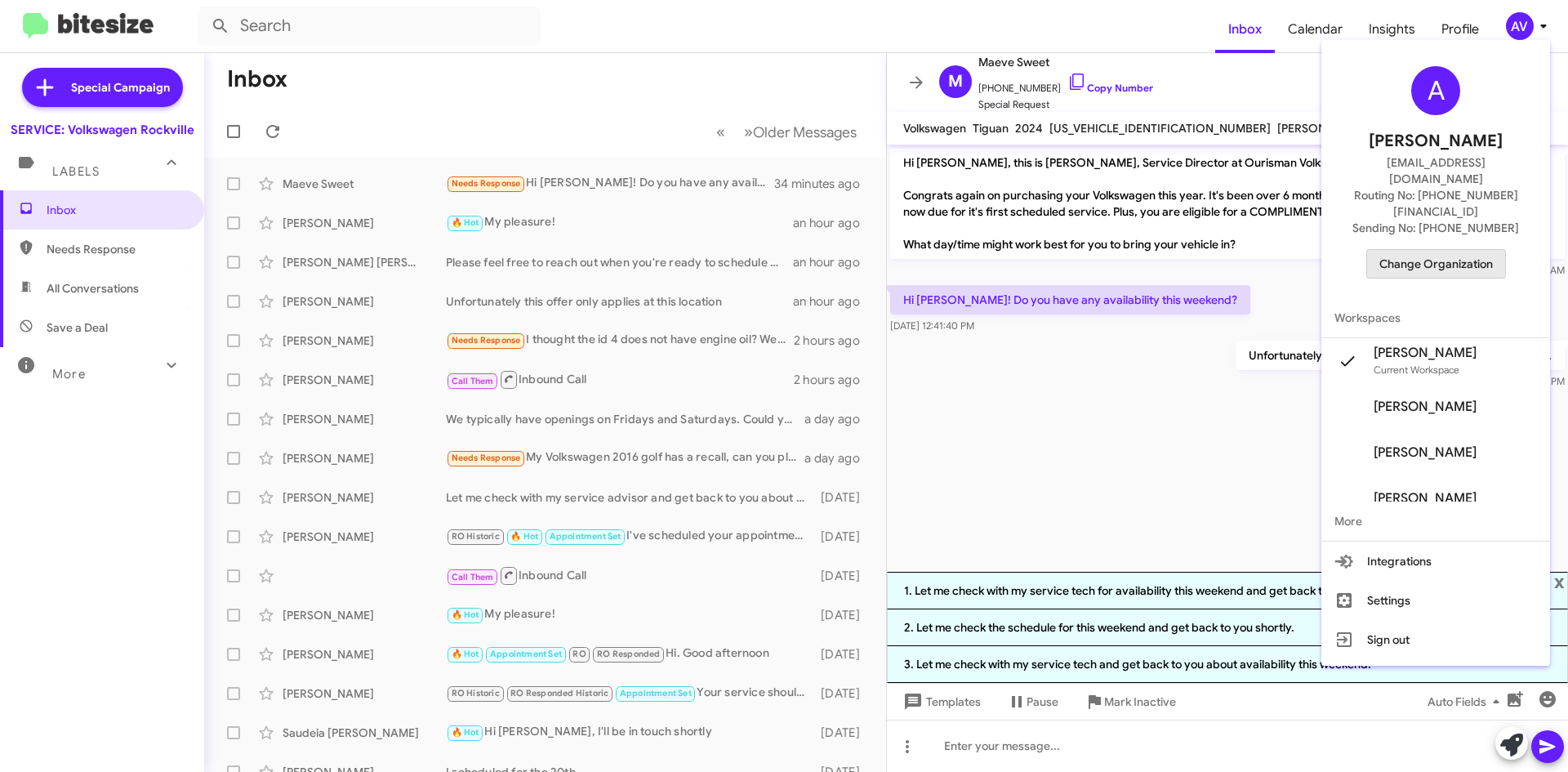
click at [1447, 250] on span "Change Organization" at bounding box center [1435, 264] width 114 height 28
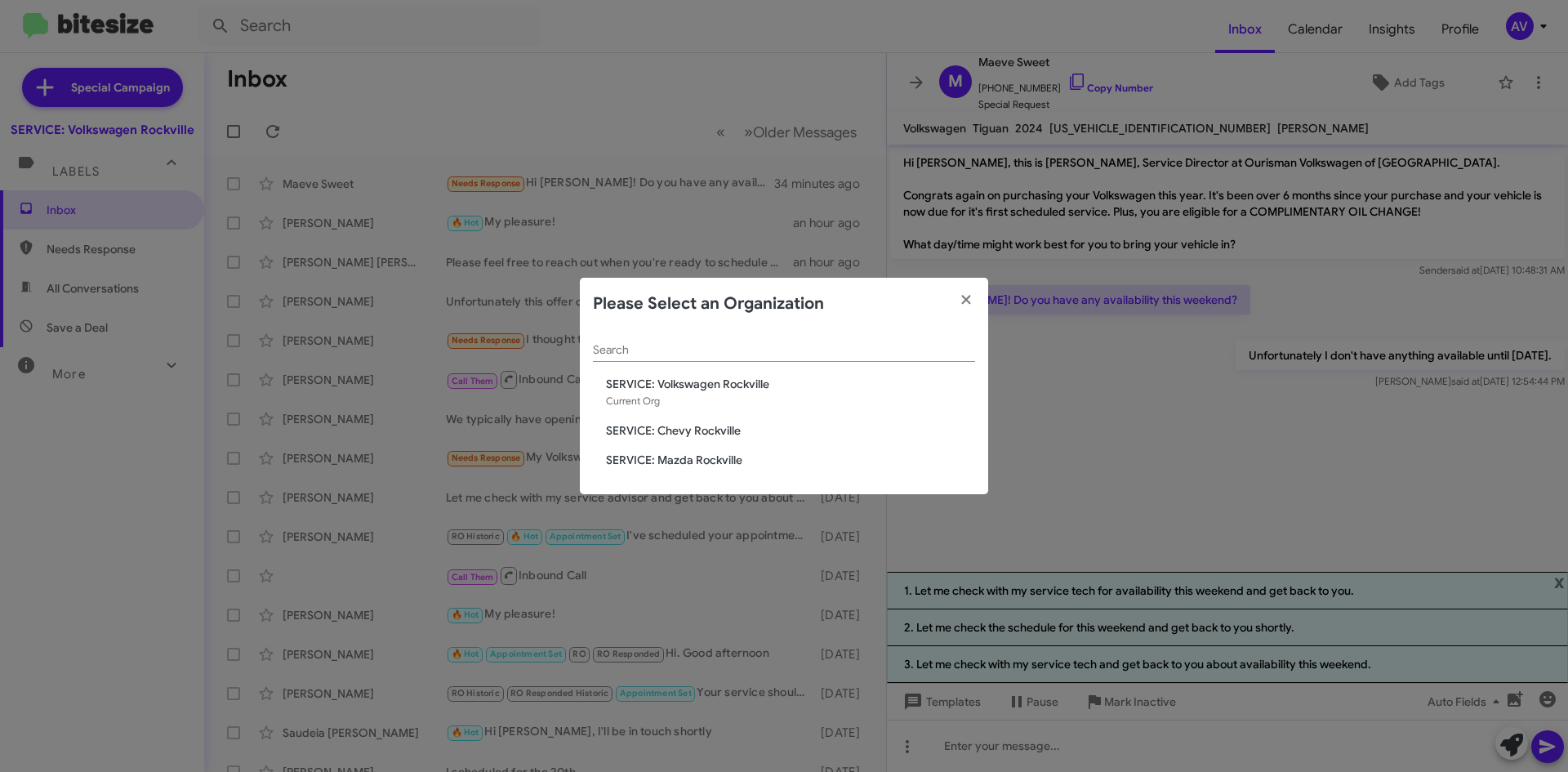
click at [689, 433] on span "SERVICE: Chevy Rockville" at bounding box center [791, 430] width 369 height 16
